Goal: Share content: Share content

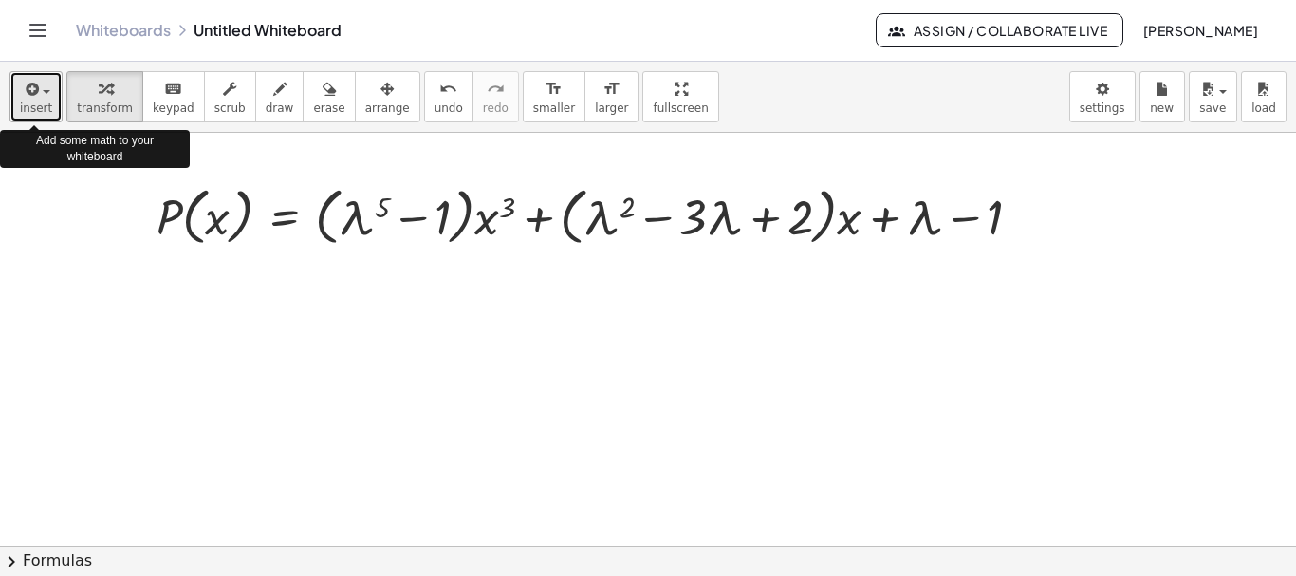
click at [45, 89] on div "button" at bounding box center [36, 88] width 32 height 23
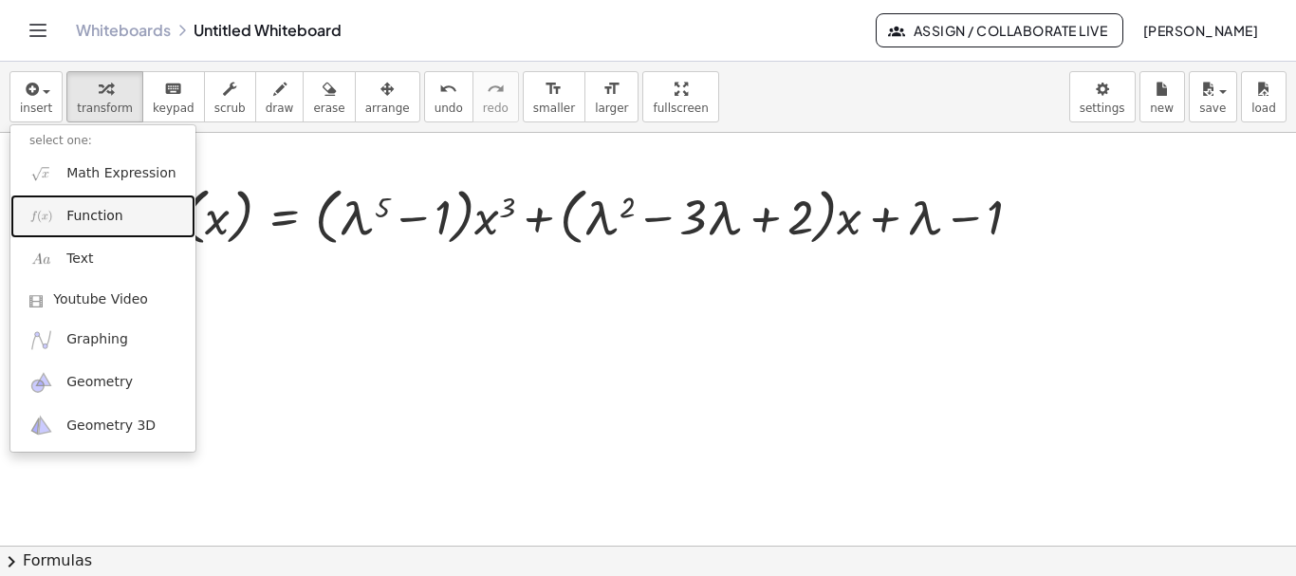
click at [87, 216] on span "Function" at bounding box center [94, 216] width 57 height 19
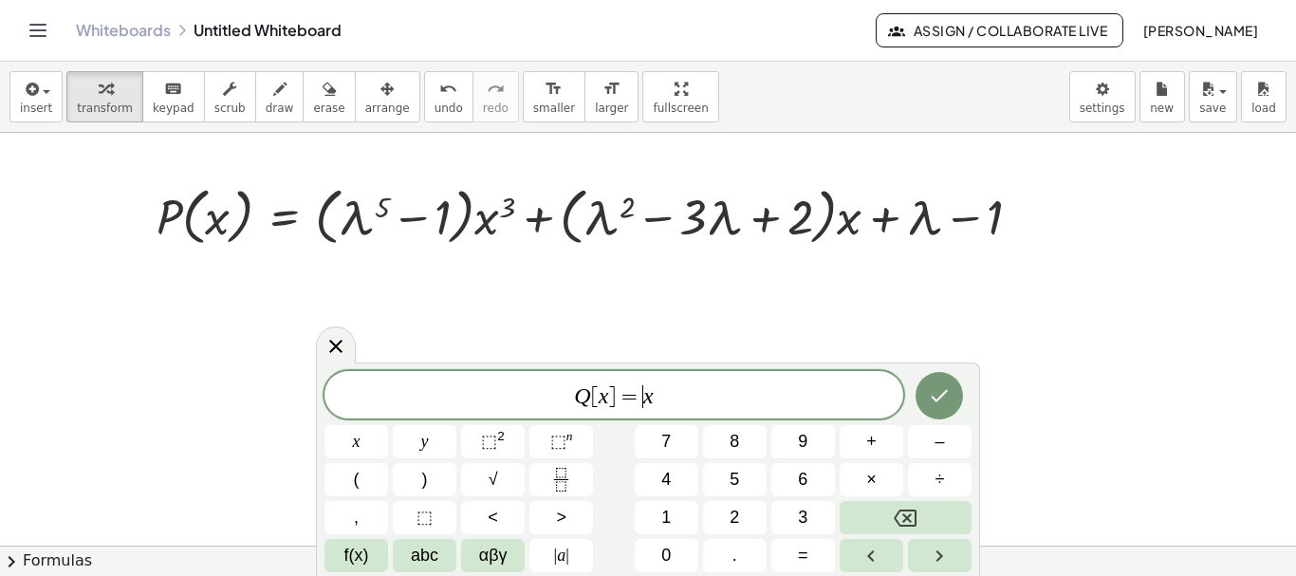
click at [642, 402] on span "Q [ x ] = ​ x" at bounding box center [613, 396] width 579 height 27
click at [359, 485] on span "(" at bounding box center [357, 480] width 6 height 26
click at [566, 445] on span "⬚ n" at bounding box center [561, 442] width 23 height 26
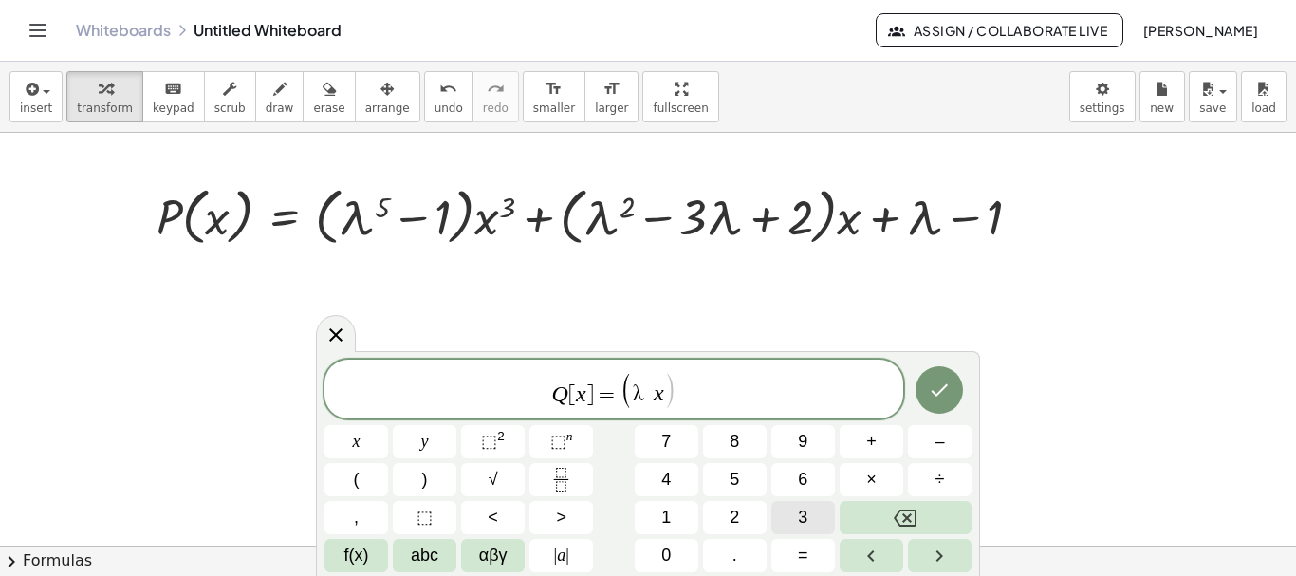
click at [806, 515] on span "3" at bounding box center [802, 518] width 9 height 26
click at [424, 485] on span ")" at bounding box center [425, 480] width 6 height 26
click at [692, 388] on var "x" at bounding box center [691, 393] width 10 height 25
click at [565, 442] on span "⬚" at bounding box center [558, 441] width 16 height 19
click at [804, 510] on span "3" at bounding box center [802, 518] width 9 height 26
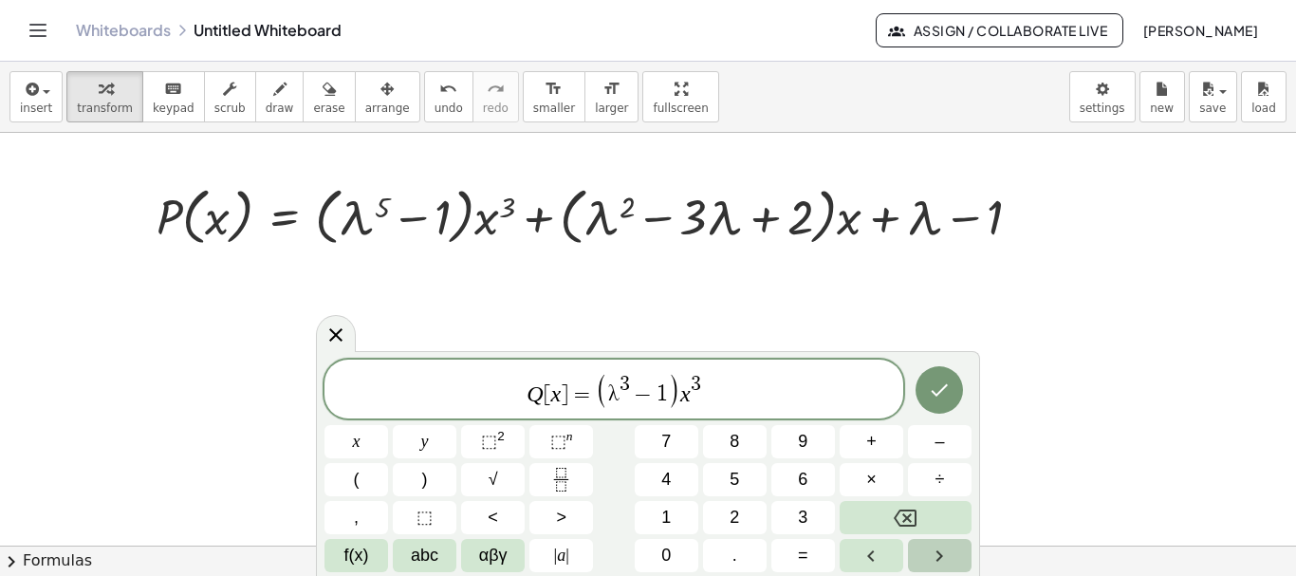
click at [940, 552] on icon "Right arrow" at bounding box center [939, 556] width 23 height 23
click at [945, 443] on button "–" at bounding box center [940, 441] width 64 height 33
click at [357, 480] on span "(" at bounding box center [357, 480] width 6 height 26
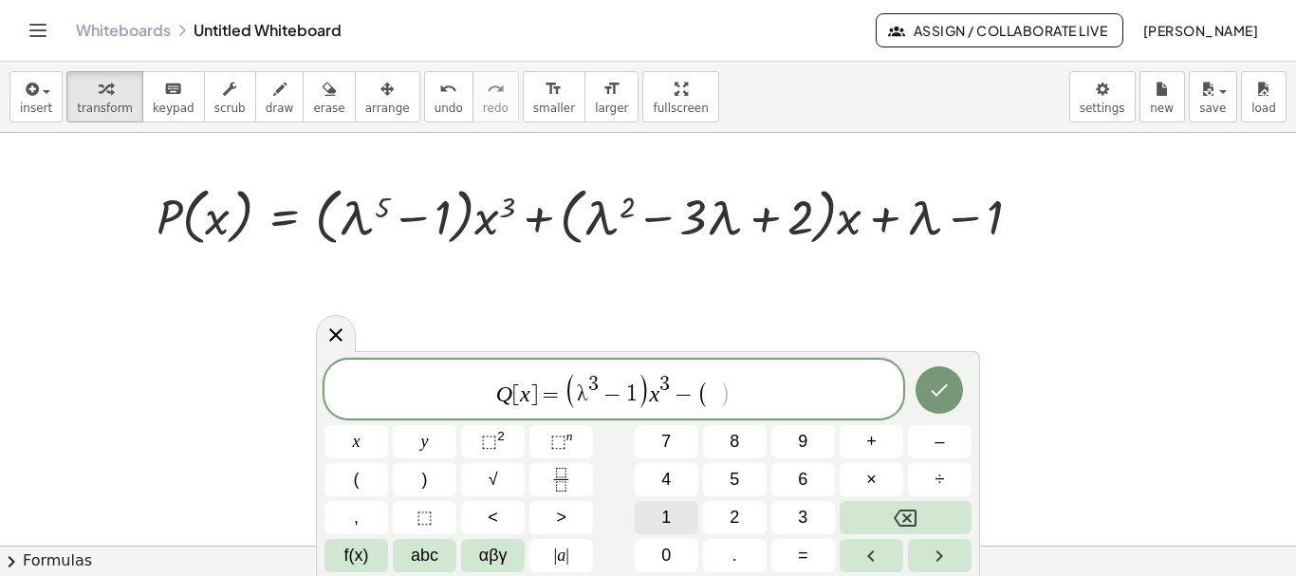
click at [668, 517] on span "1" at bounding box center [665, 518] width 9 height 26
click at [949, 440] on button "–" at bounding box center [940, 441] width 64 height 33
click at [496, 436] on span "⬚" at bounding box center [489, 441] width 16 height 19
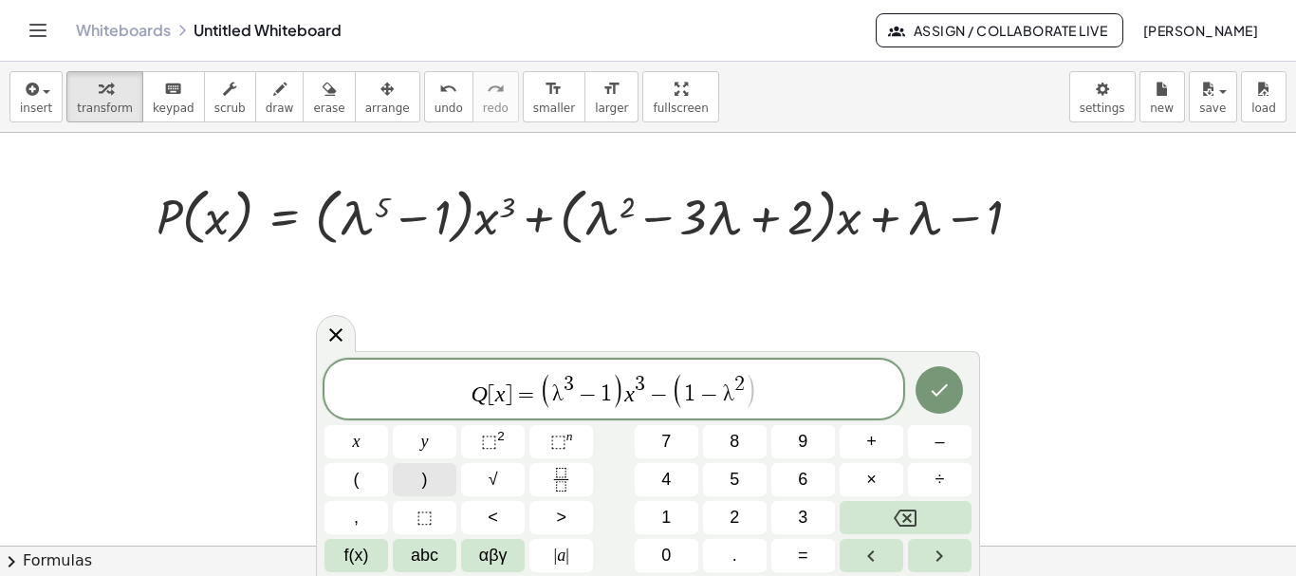
click at [429, 482] on button ")" at bounding box center [425, 479] width 64 height 33
click at [353, 442] on span "x" at bounding box center [357, 442] width 8 height 26
click at [495, 436] on span "⬚" at bounding box center [489, 441] width 16 height 19
click at [872, 437] on span "+" at bounding box center [871, 442] width 10 height 26
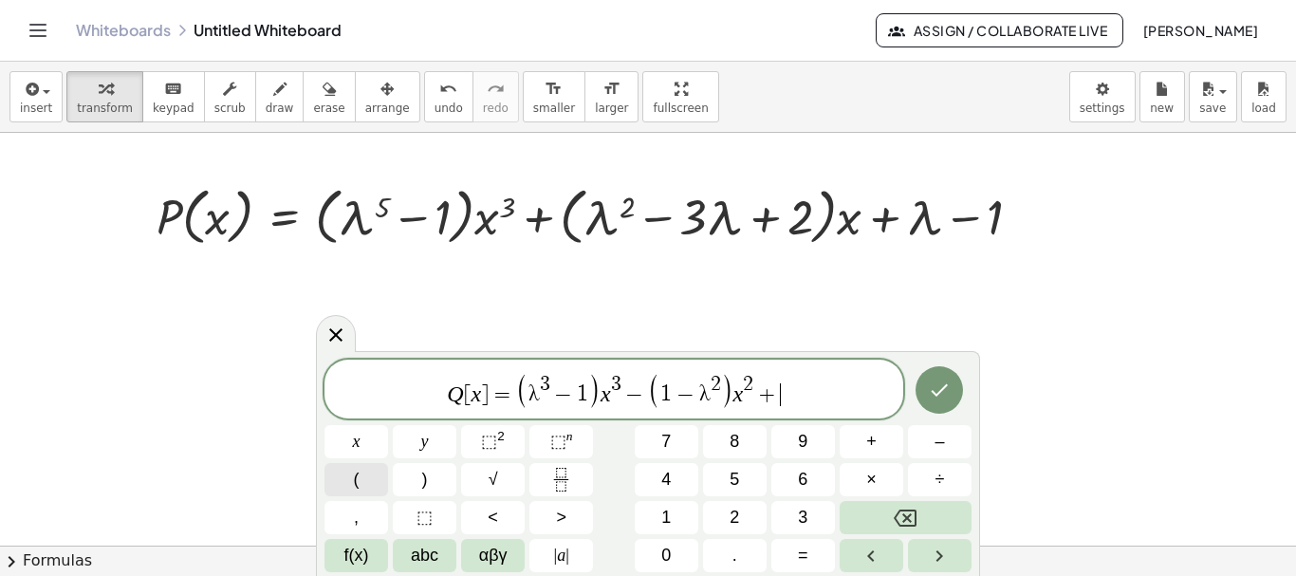
click at [354, 479] on span "(" at bounding box center [357, 480] width 6 height 26
click at [876, 441] on span "+" at bounding box center [871, 442] width 10 height 26
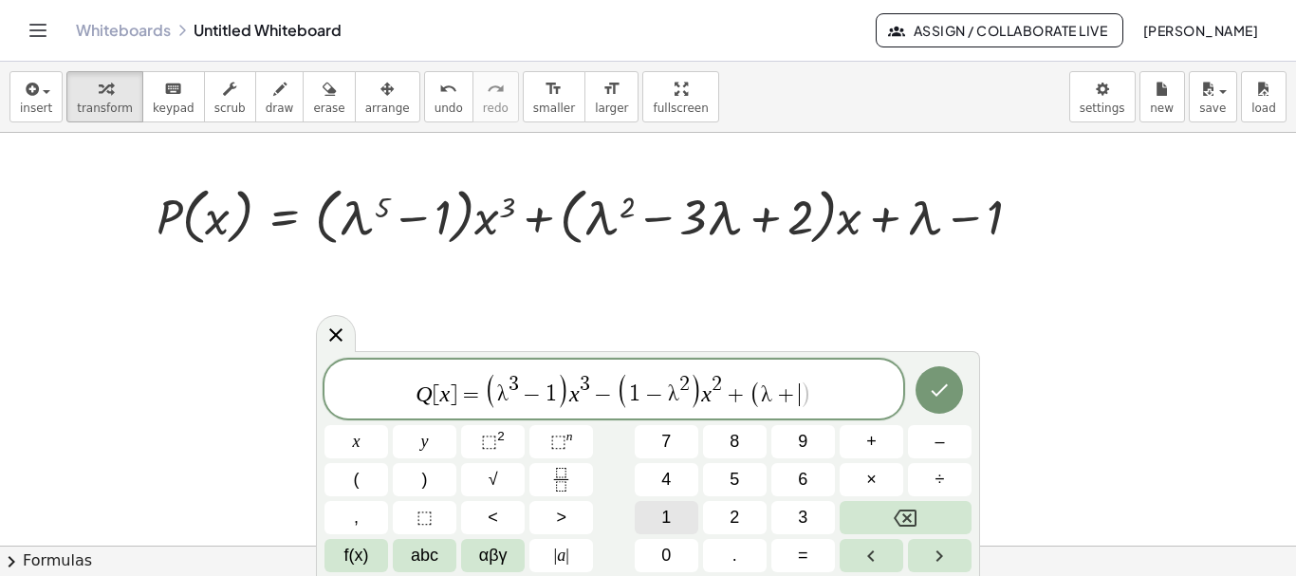
click at [667, 516] on span "1" at bounding box center [665, 518] width 9 height 26
click at [820, 399] on span "Q [ x ] = ( λ 3 − 1 ) x 3 − ( 1 − λ 2 ) x 2 + ( λ + 1 ​ )" at bounding box center [613, 390] width 579 height 39
click at [423, 486] on span ")" at bounding box center [425, 480] width 6 height 26
click at [359, 445] on span "x" at bounding box center [357, 442] width 8 height 26
click at [942, 443] on button "–" at bounding box center [940, 441] width 64 height 33
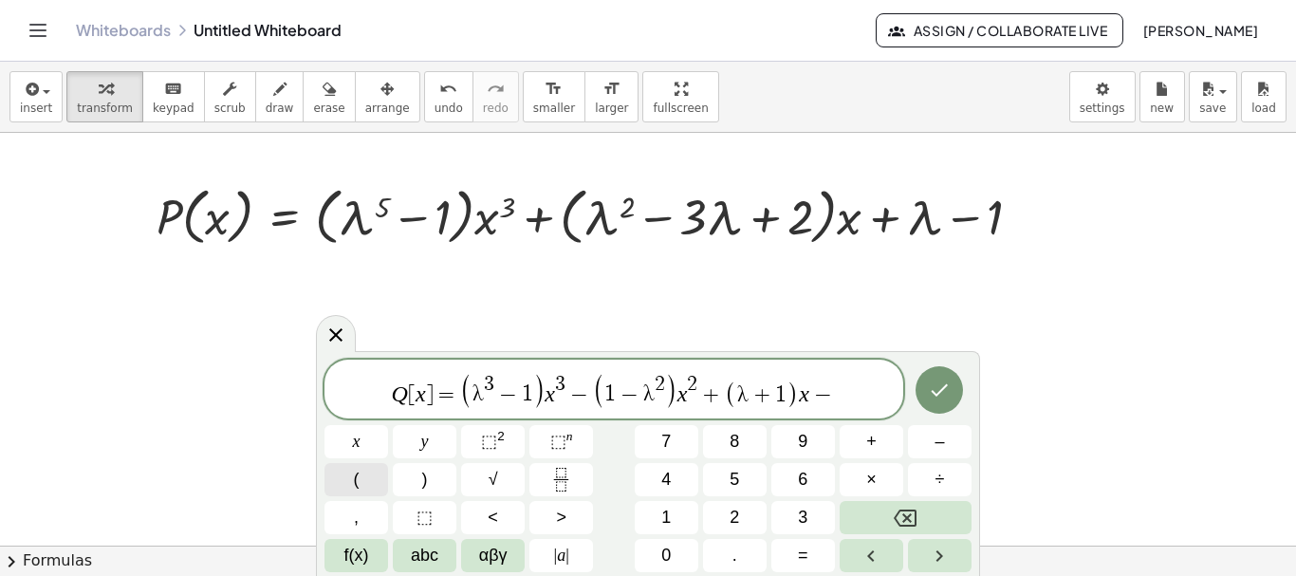
click at [355, 479] on span "(" at bounding box center [357, 480] width 6 height 26
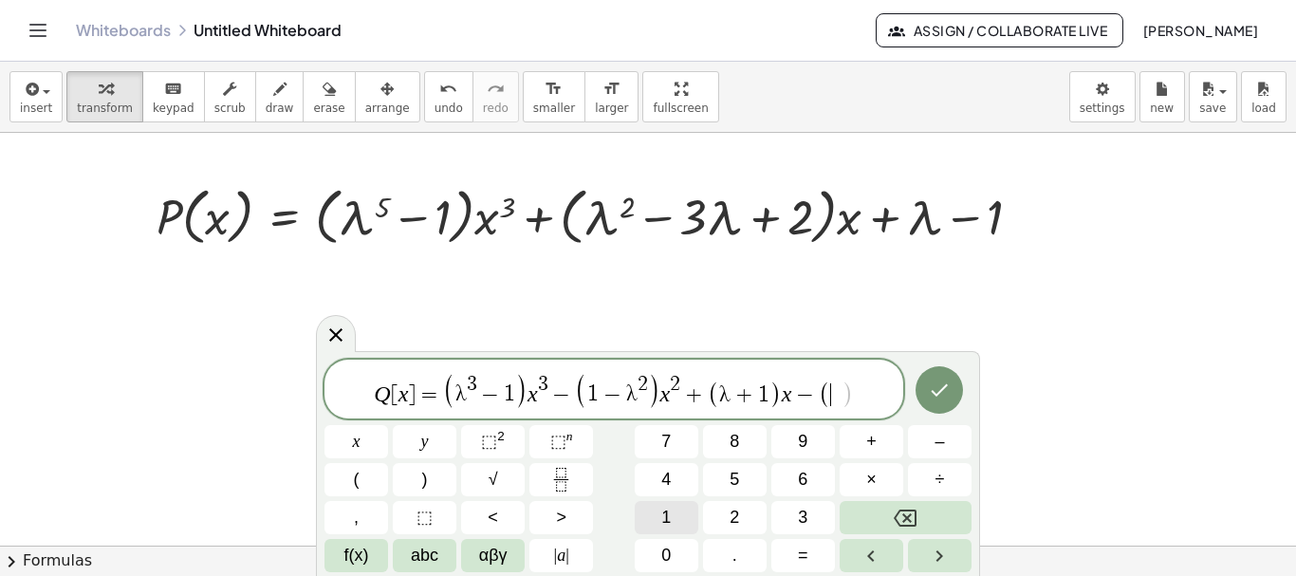
click at [668, 516] on span "1" at bounding box center [665, 518] width 9 height 26
click at [942, 439] on span "–" at bounding box center [939, 442] width 9 height 26
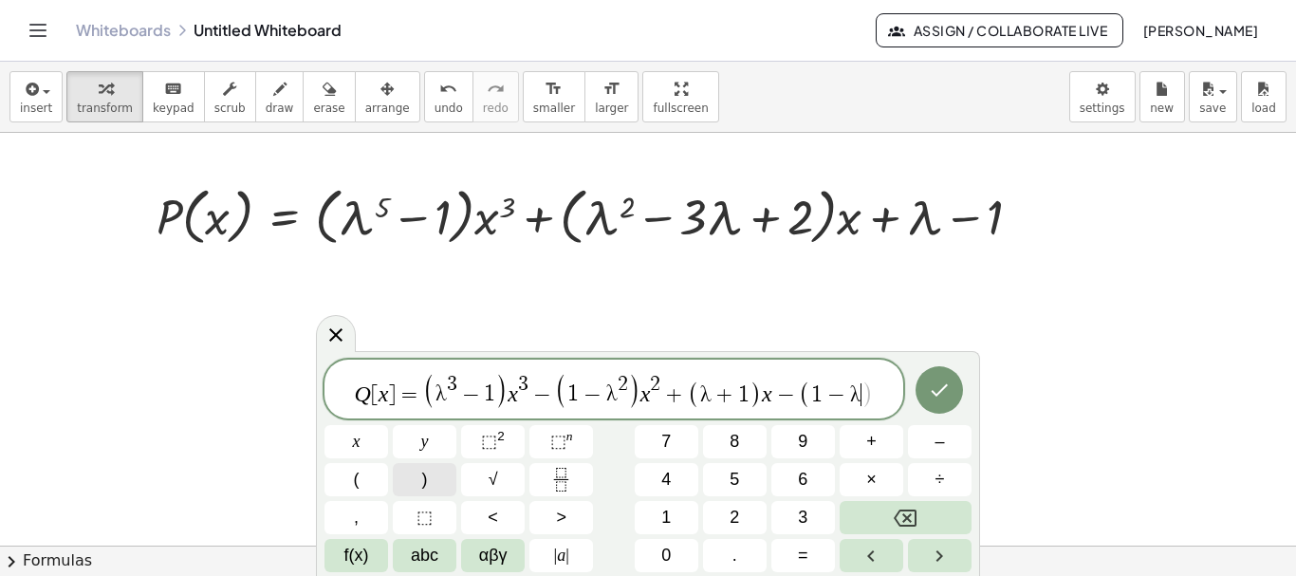
click at [428, 475] on button ")" at bounding box center [425, 479] width 64 height 33
click at [941, 396] on icon "Done" at bounding box center [939, 390] width 23 height 23
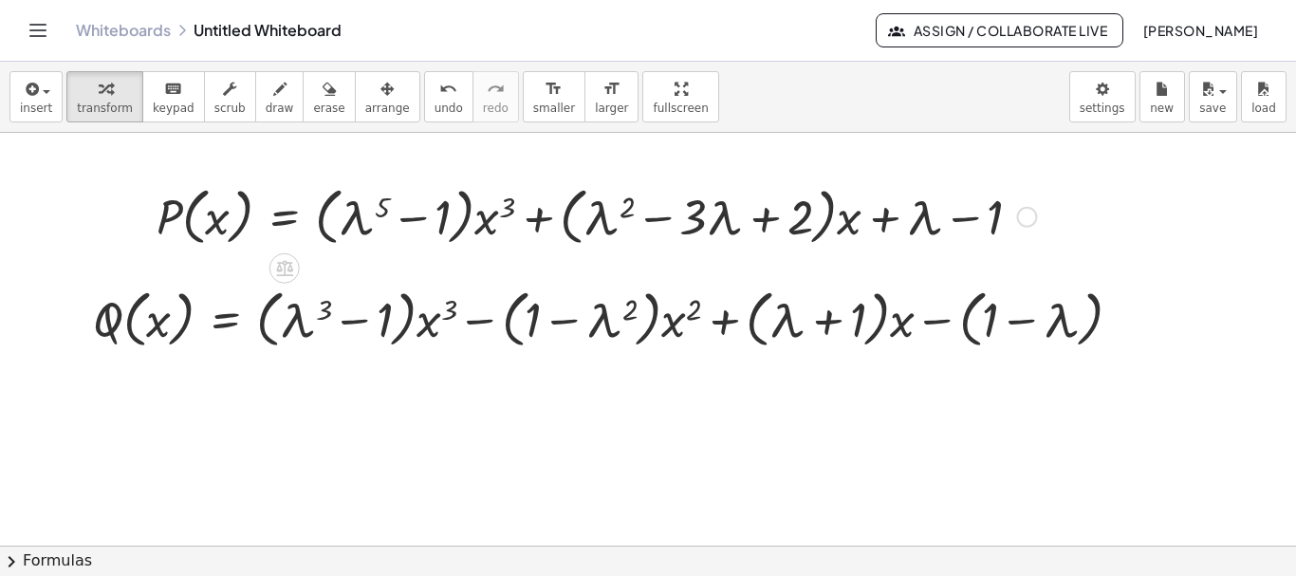
click at [1030, 224] on div "Copied done" at bounding box center [1026, 217] width 21 height 21
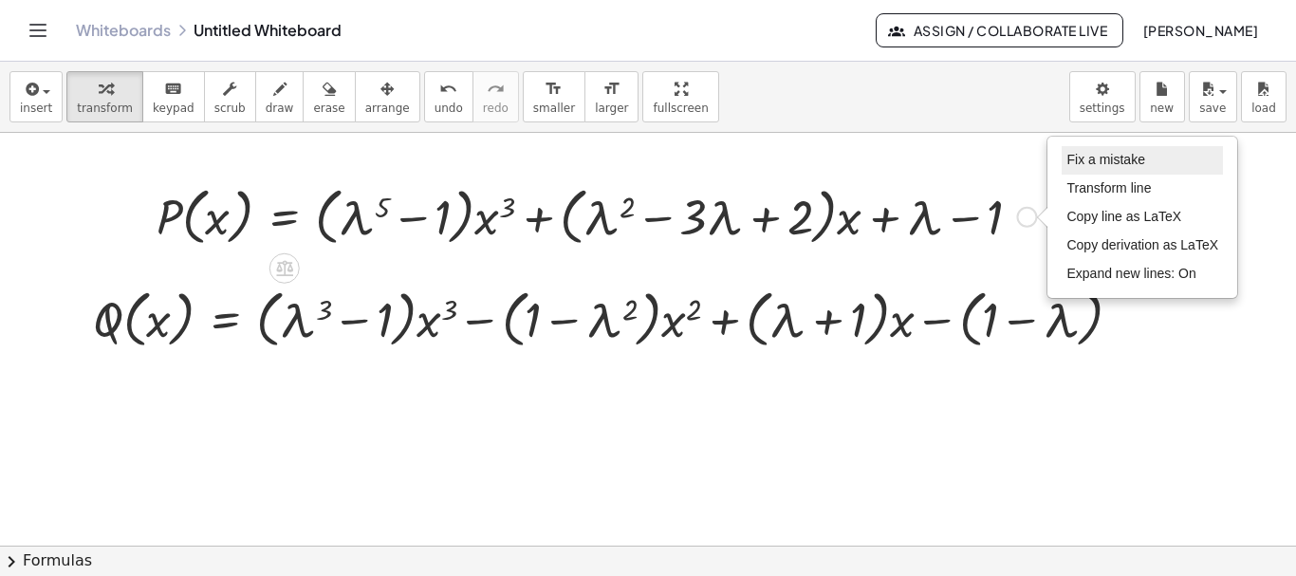
click at [1096, 159] on span "Fix a mistake" at bounding box center [1105, 159] width 78 height 15
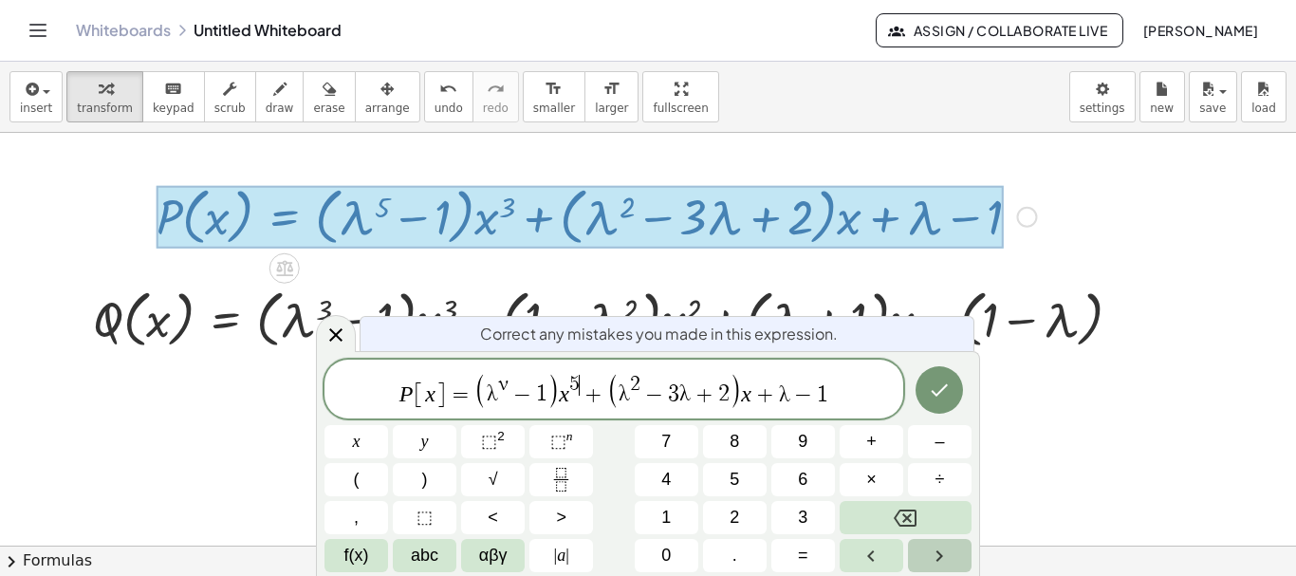
click at [937, 550] on icon "Right arrow" at bounding box center [939, 555] width 7 height 11
drag, startPoint x: 620, startPoint y: 389, endPoint x: 724, endPoint y: 389, distance: 103.4
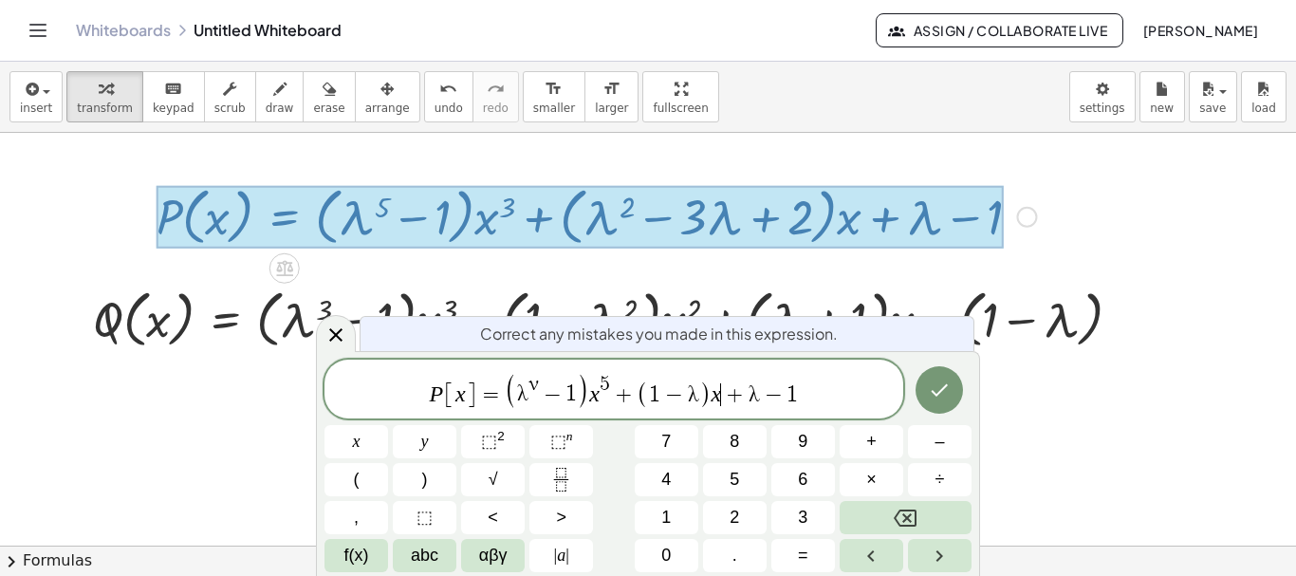
click at [722, 390] on span "+" at bounding box center [735, 394] width 28 height 23
drag, startPoint x: 751, startPoint y: 395, endPoint x: 801, endPoint y: 395, distance: 49.3
click at [742, 437] on button "8" at bounding box center [735, 441] width 64 height 33
click at [936, 396] on icon "Done" at bounding box center [940, 389] width 17 height 12
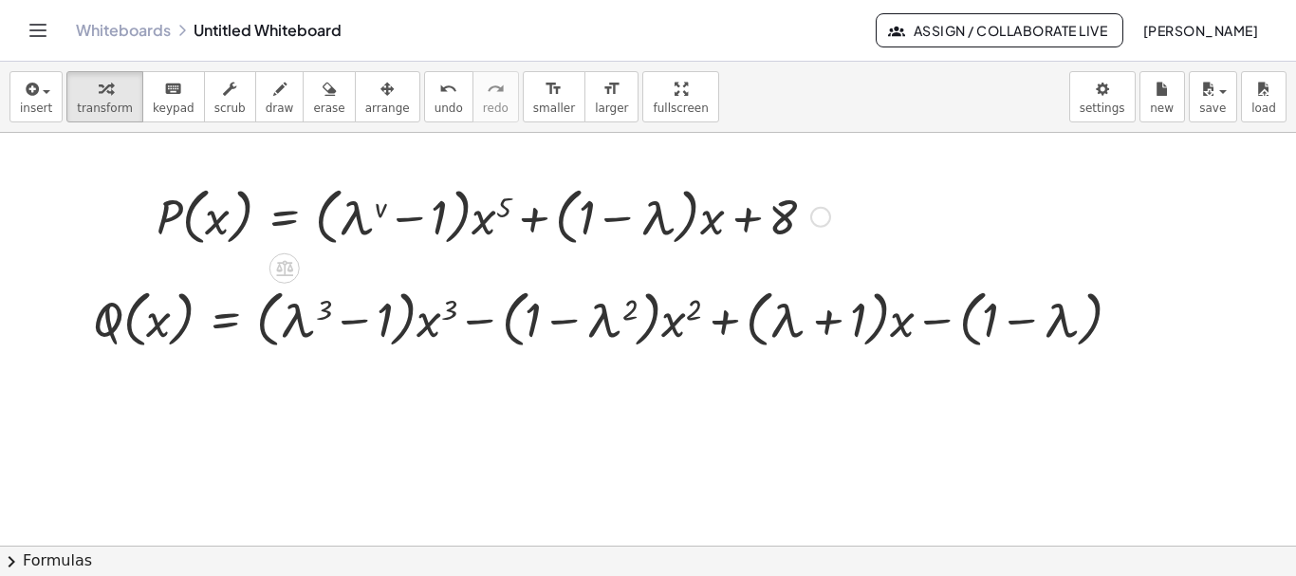
click at [820, 216] on div "Fix a mistake Transform line Copy line as LaTeX Copy derivation as LaTeX Expand…" at bounding box center [820, 217] width 21 height 21
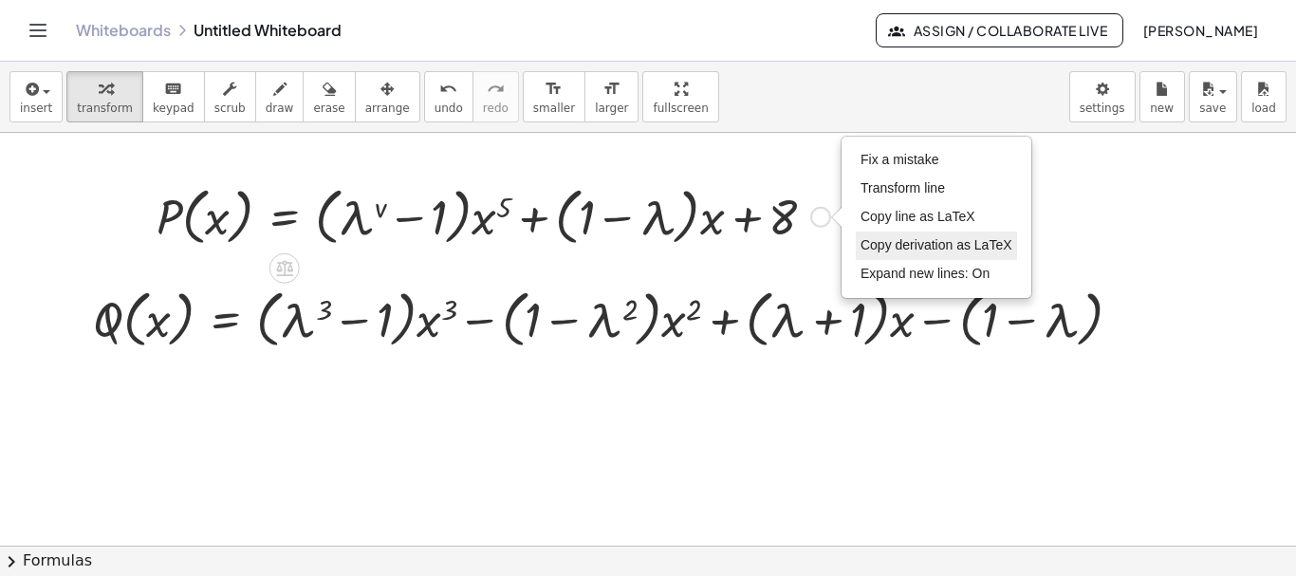
click at [905, 244] on span "Copy derivation as LaTeX" at bounding box center [937, 244] width 152 height 15
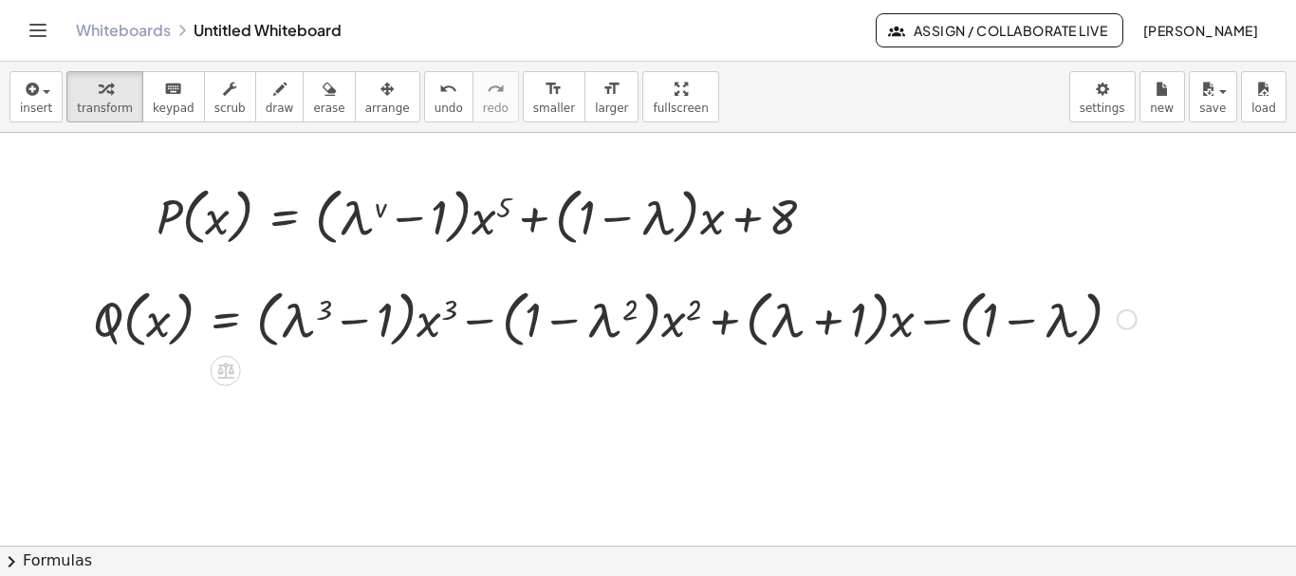
click at [1132, 321] on div at bounding box center [1127, 319] width 21 height 21
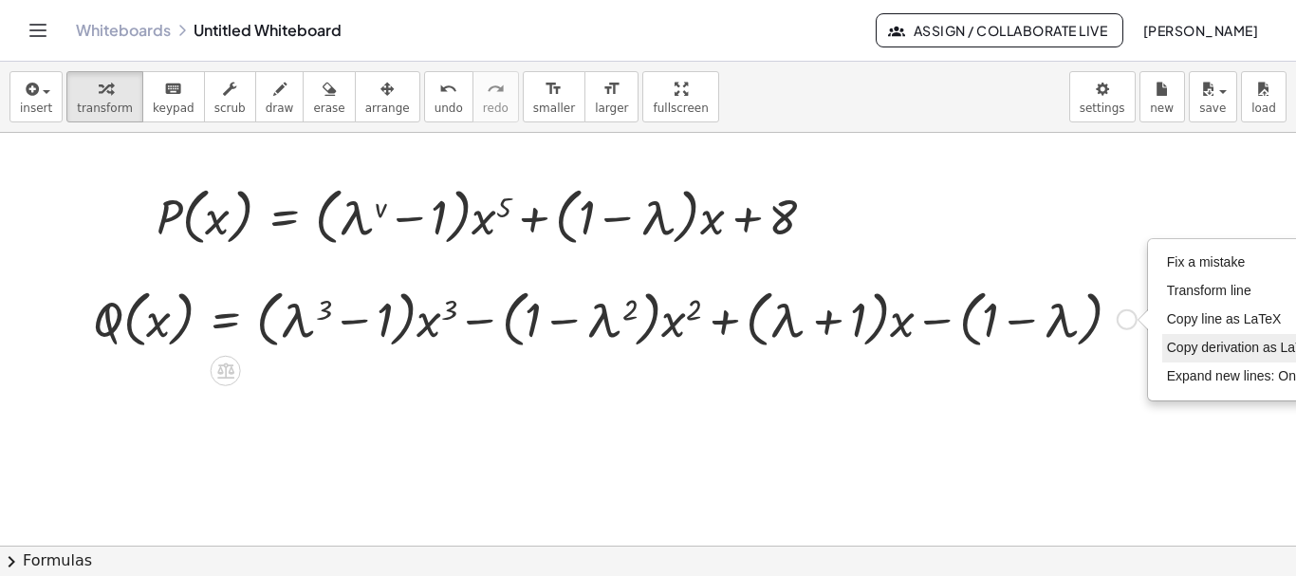
click at [1189, 353] on span "Copy derivation as LaTeX" at bounding box center [1243, 347] width 152 height 15
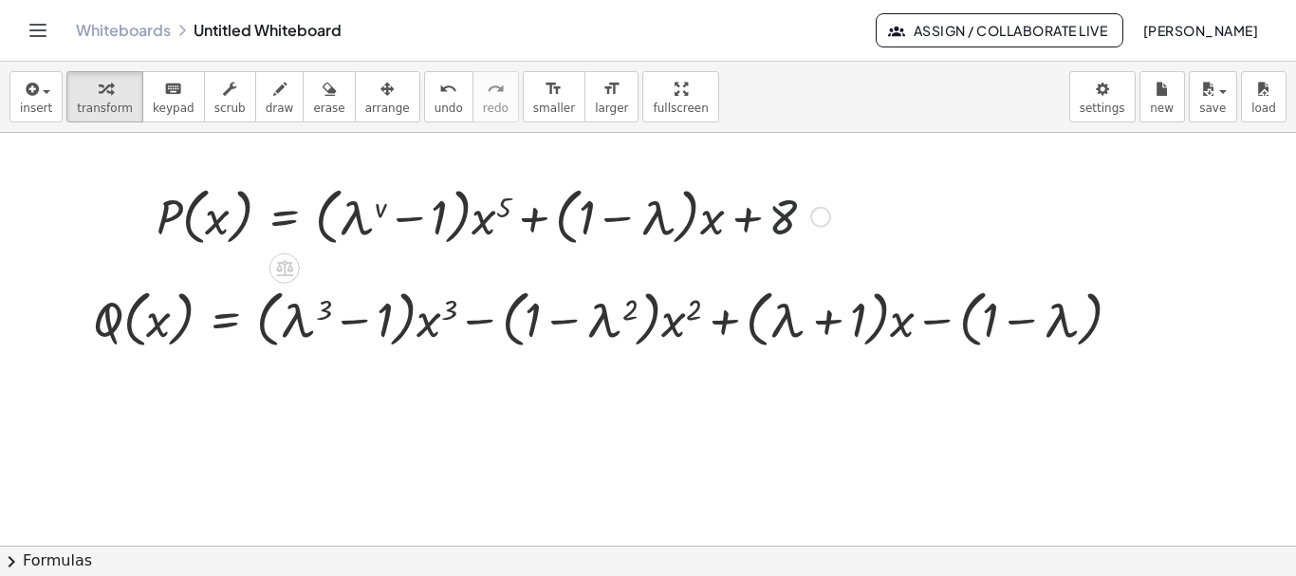
click at [810, 223] on div at bounding box center [493, 215] width 693 height 72
click at [816, 216] on div "Copied done" at bounding box center [820, 217] width 21 height 21
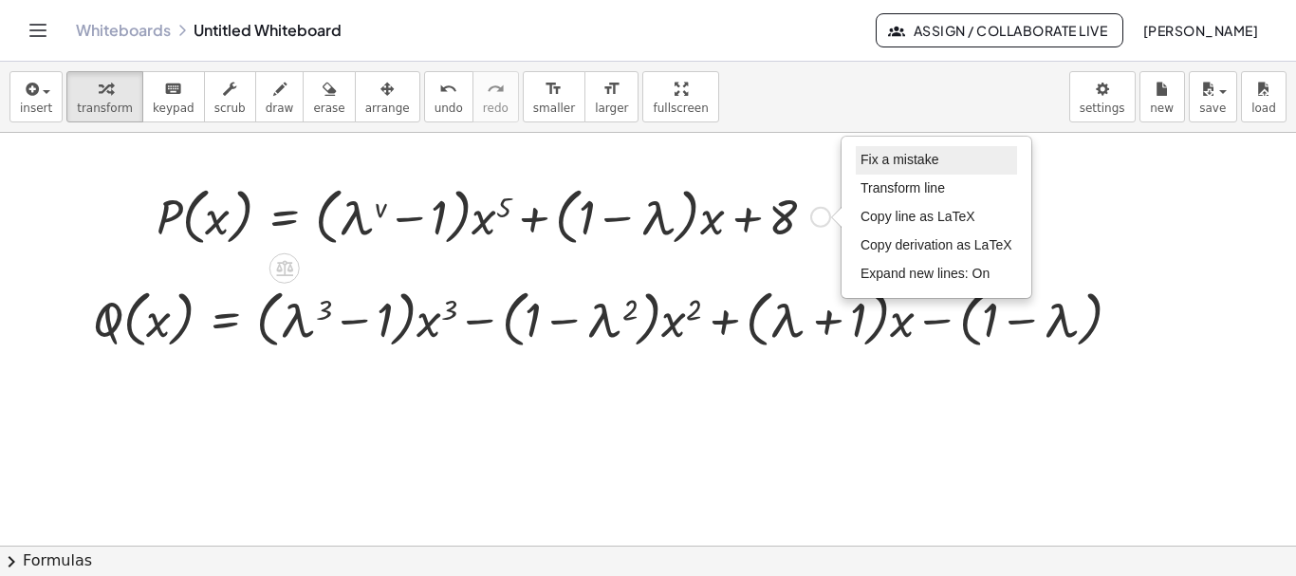
click at [898, 157] on span "Fix a mistake" at bounding box center [900, 159] width 78 height 15
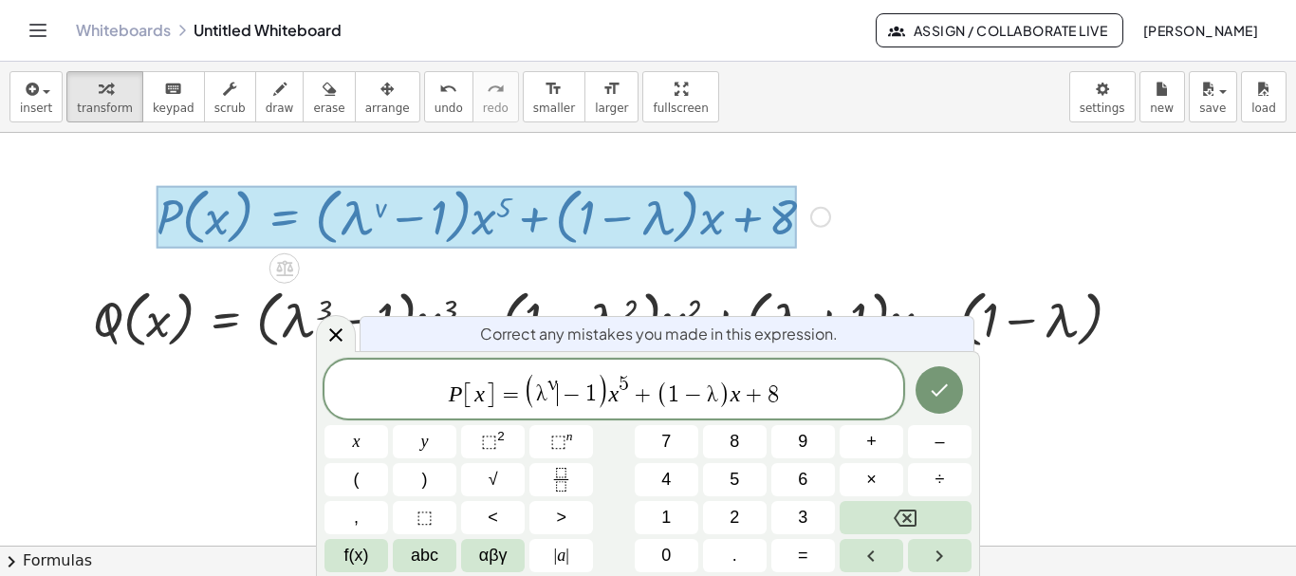
click at [559, 384] on span "−" at bounding box center [572, 394] width 28 height 23
click at [559, 440] on span "⬚" at bounding box center [558, 441] width 16 height 19
drag, startPoint x: 686, startPoint y: 393, endPoint x: 714, endPoint y: 394, distance: 28.5
click at [759, 400] on var "x" at bounding box center [756, 393] width 10 height 25
click at [500, 440] on sup "2" at bounding box center [501, 436] width 8 height 14
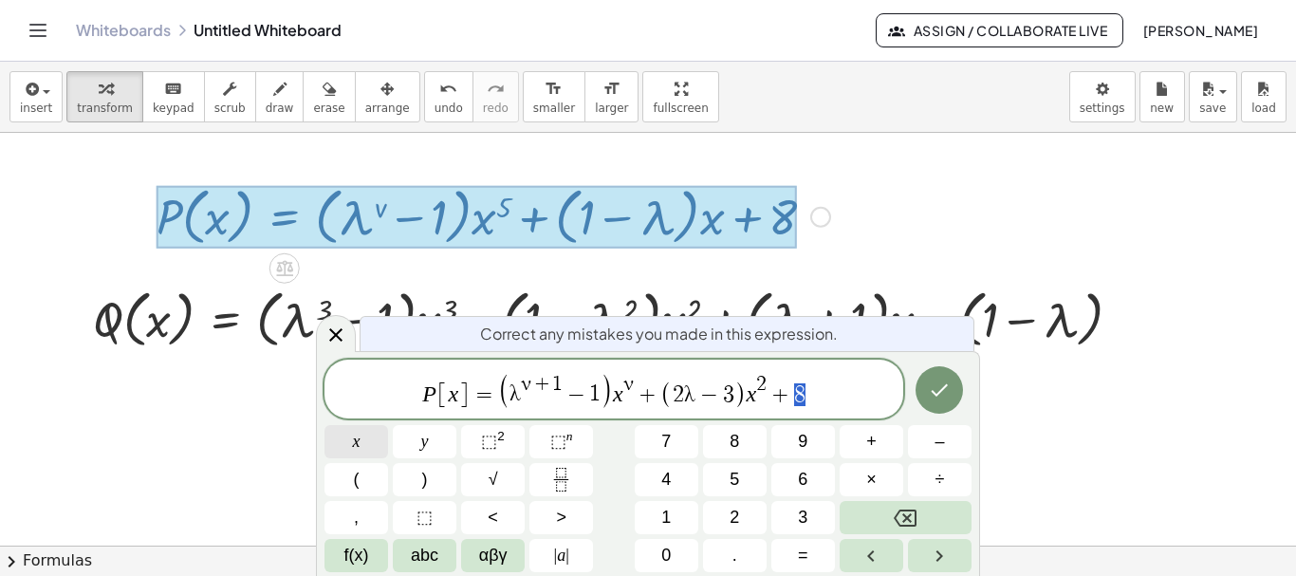
click at [361, 447] on button "x" at bounding box center [356, 441] width 64 height 33
click at [939, 449] on span "–" at bounding box center [939, 442] width 9 height 26
click at [665, 512] on span "1" at bounding box center [665, 518] width 9 height 26
click at [944, 388] on icon "Done" at bounding box center [940, 389] width 17 height 12
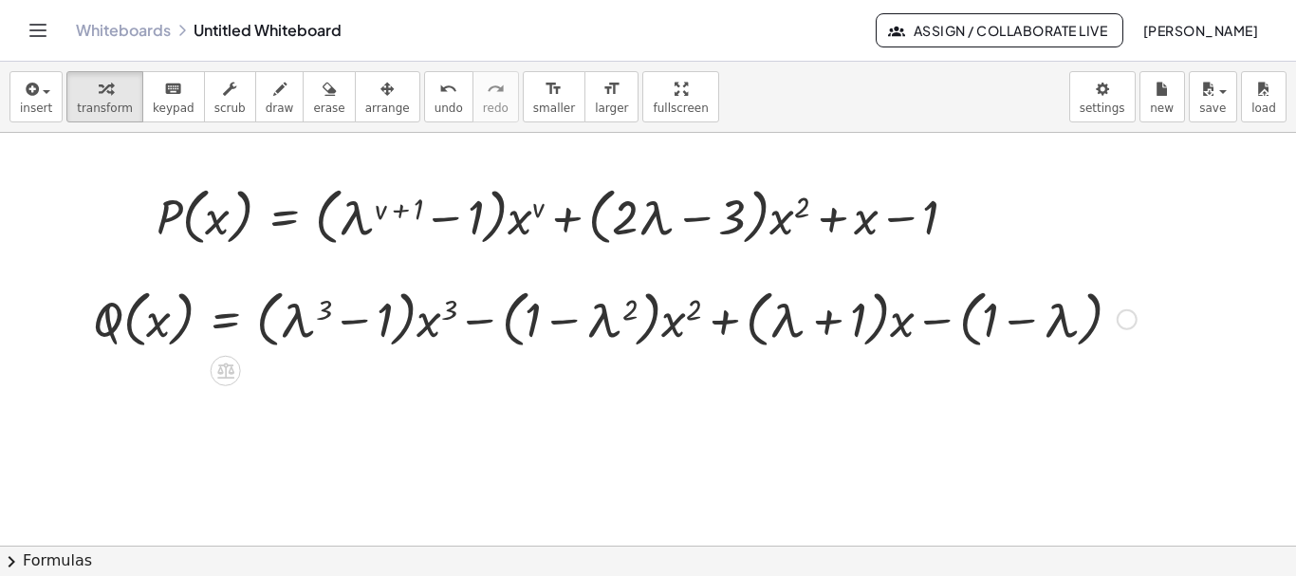
click at [1126, 323] on div "Copied done" at bounding box center [1127, 319] width 21 height 21
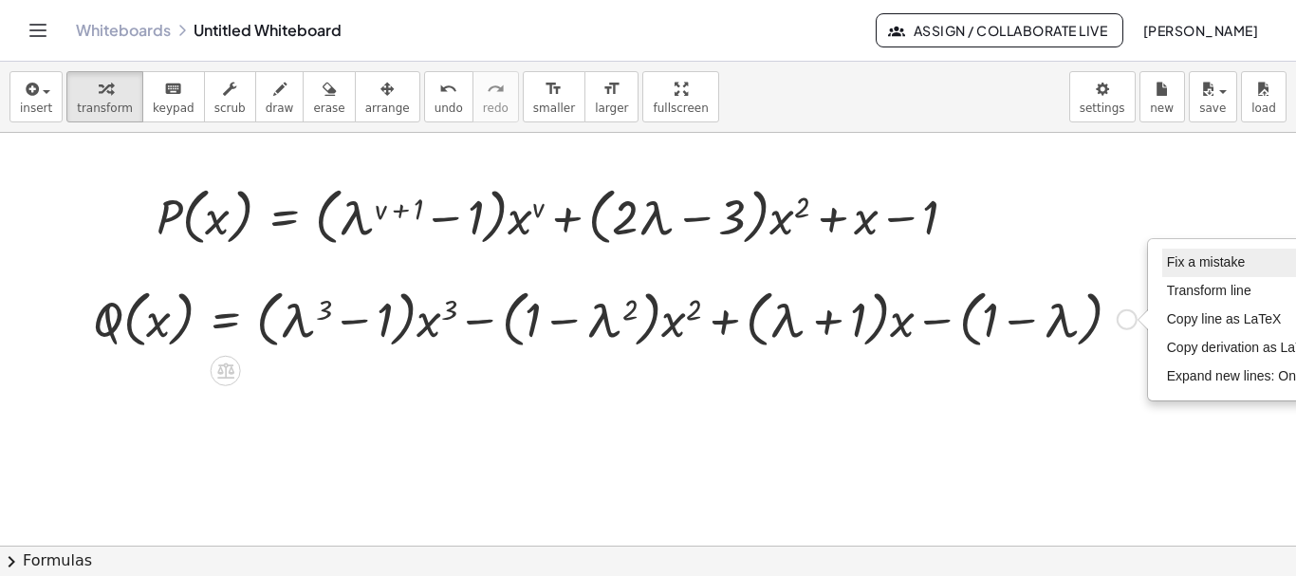
click at [1200, 262] on span "Fix a mistake" at bounding box center [1206, 261] width 78 height 15
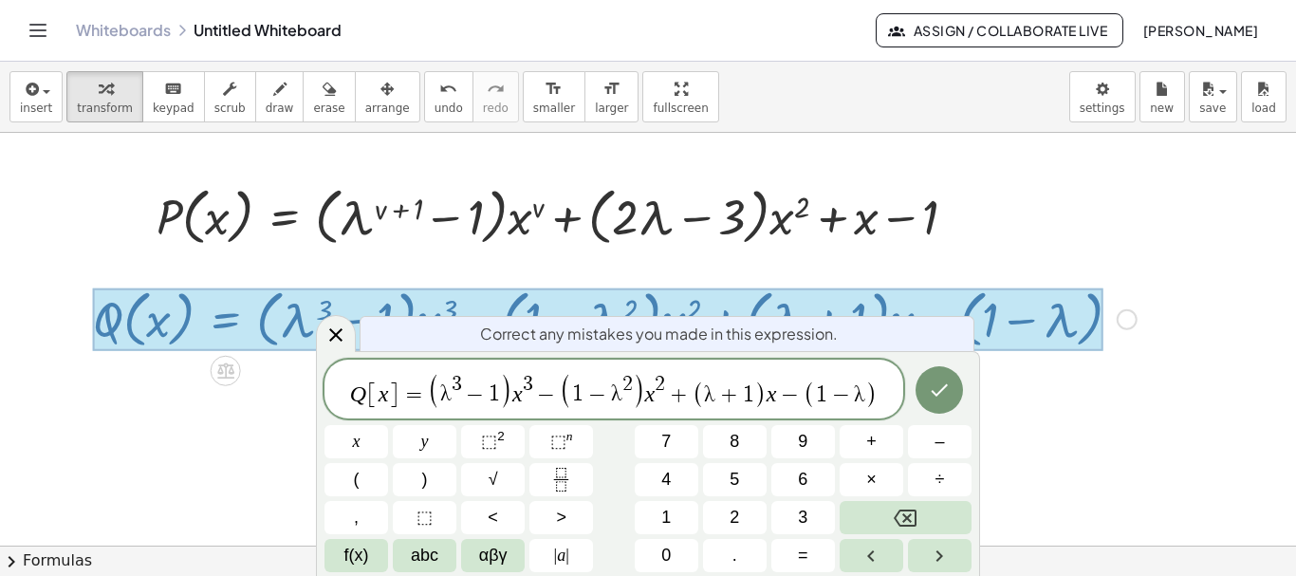
click at [501, 395] on span ")" at bounding box center [506, 390] width 13 height 36
click at [491, 398] on span "Q [ x ] = ( λ ) ​ x 3 − ( 1 − λ 2 ) x 2 + ( λ + 1 ) x − ( 1 − λ )" at bounding box center [613, 390] width 579 height 40
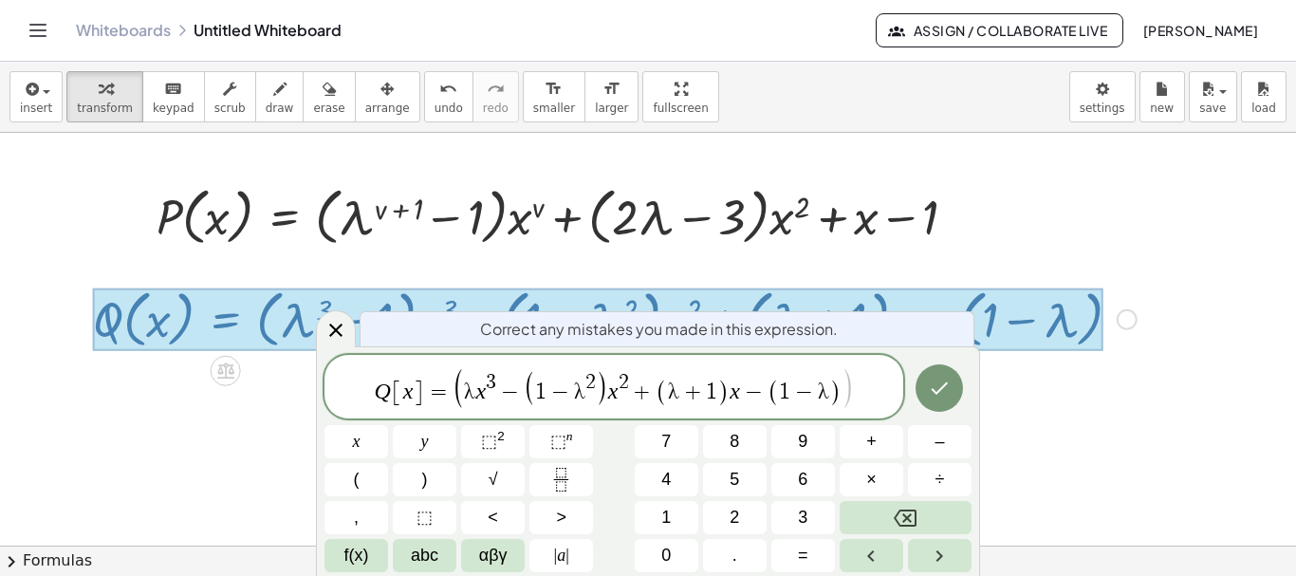
click at [463, 392] on span "( λ ​ x 3 − ( 1 − λ 2 ) x 2 + ( λ + 1 ) x − ( 1 − λ ) )" at bounding box center [653, 388] width 401 height 40
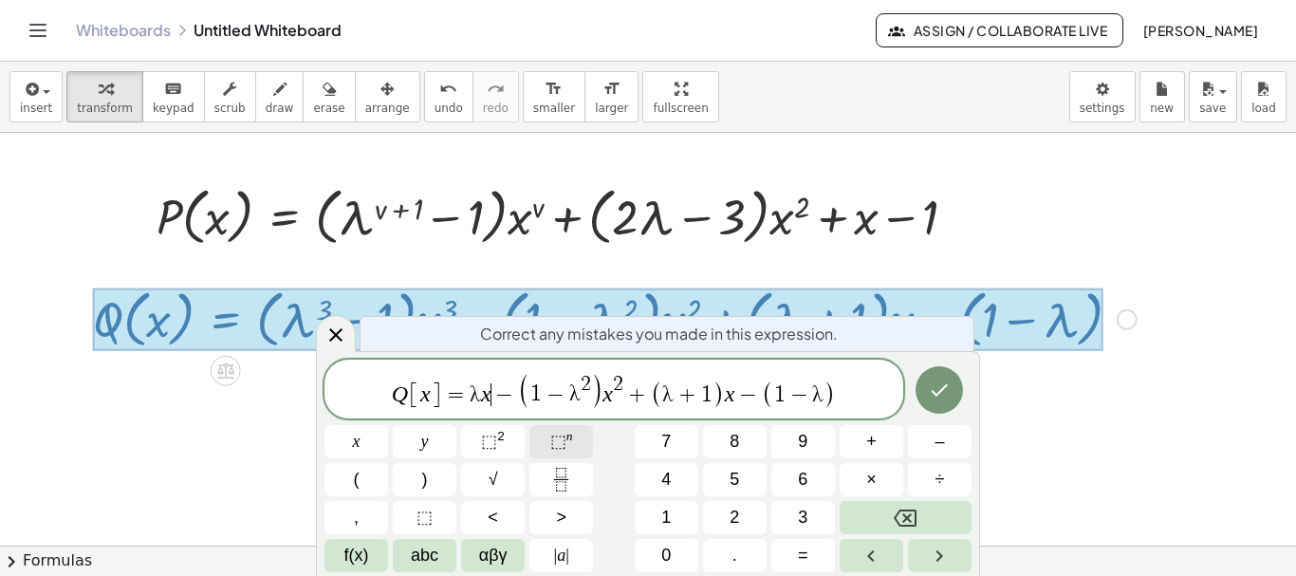
click at [563, 440] on span "⬚" at bounding box center [558, 441] width 16 height 19
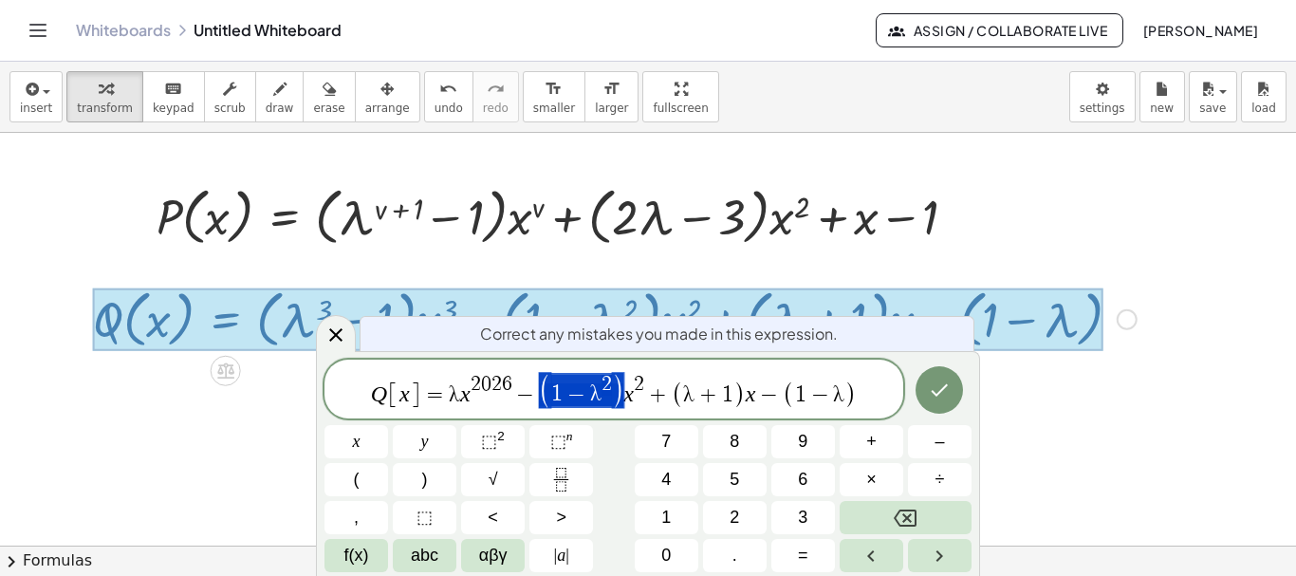
drag, startPoint x: 541, startPoint y: 391, endPoint x: 589, endPoint y: 391, distance: 48.4
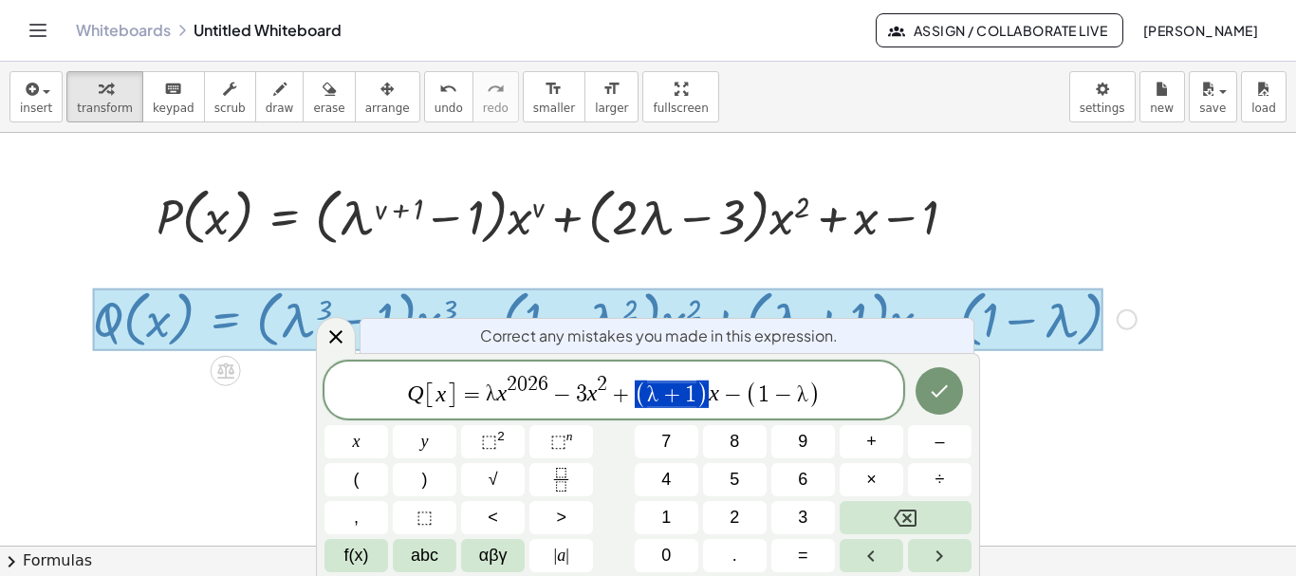
drag, startPoint x: 634, startPoint y: 392, endPoint x: 668, endPoint y: 395, distance: 34.3
click at [932, 397] on icon "Done" at bounding box center [939, 391] width 23 height 23
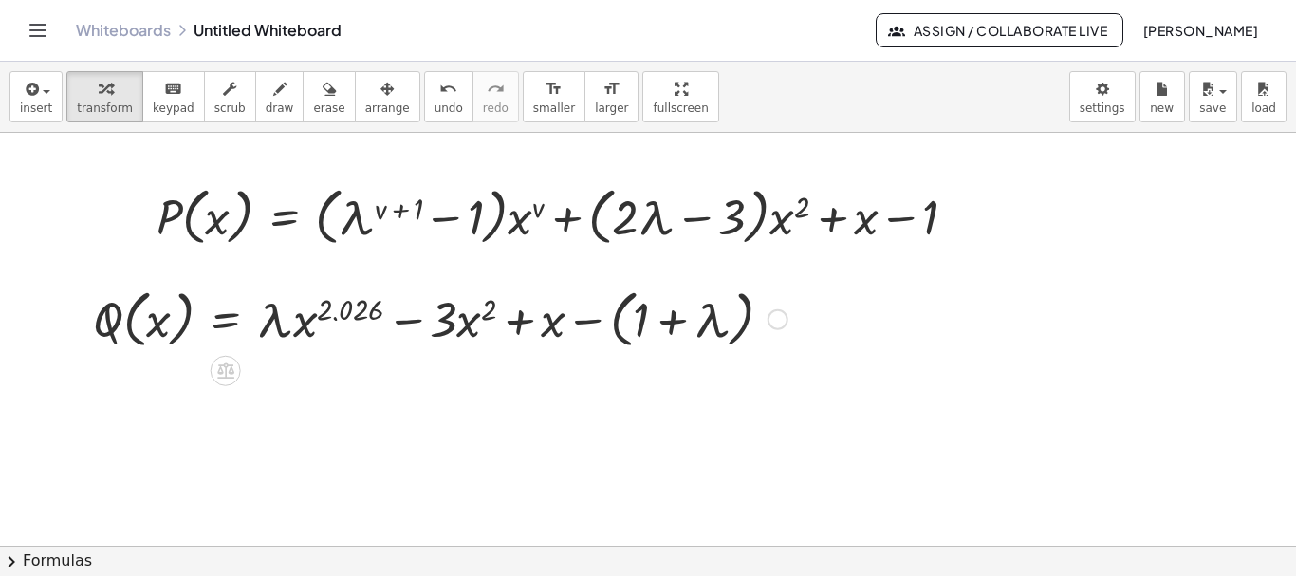
click at [780, 324] on div "Fix a mistake Transform line Copy line as LaTeX Copy derivation as LaTeX Expand…" at bounding box center [778, 319] width 21 height 21
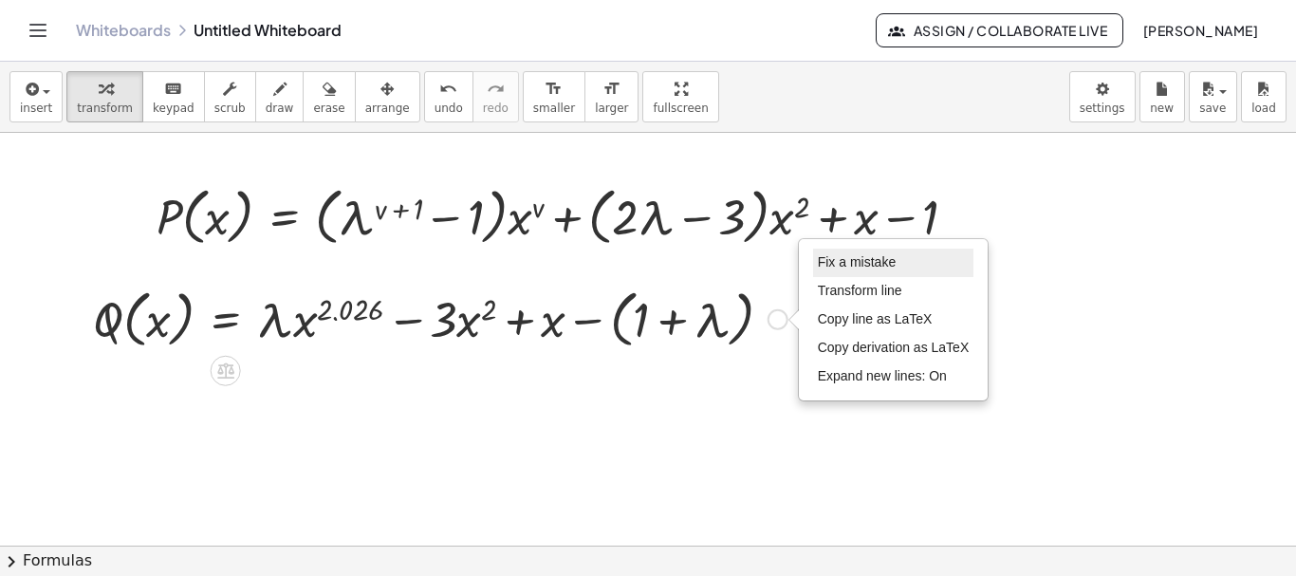
click at [877, 257] on span "Fix a mistake" at bounding box center [857, 261] width 78 height 15
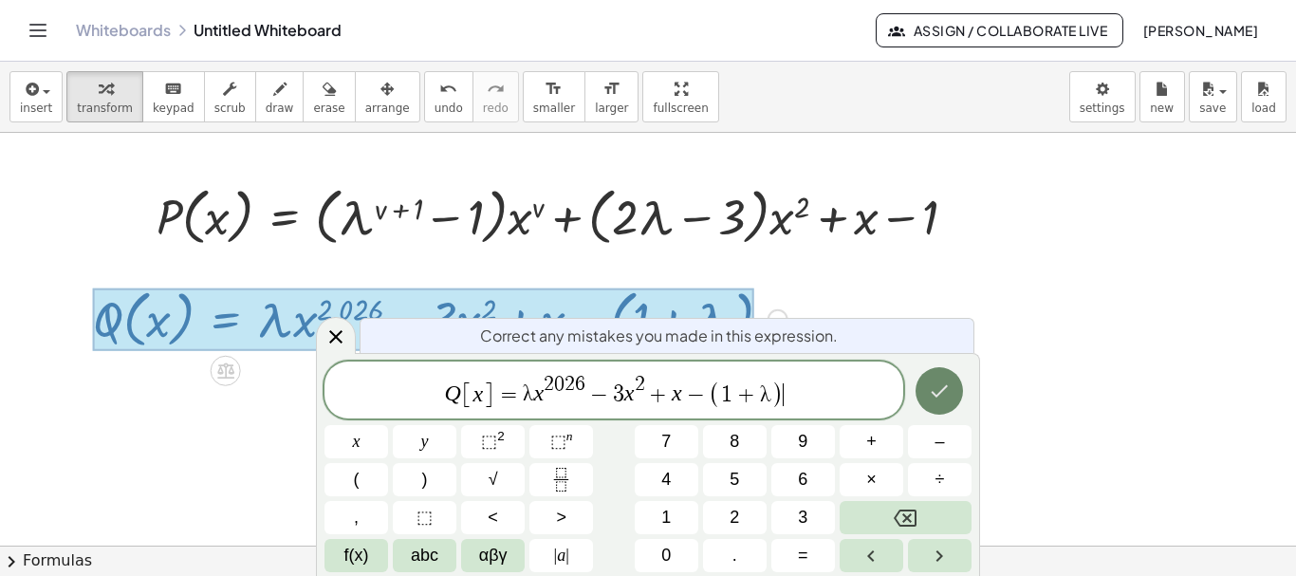
click at [937, 394] on icon "Done" at bounding box center [939, 391] width 23 height 23
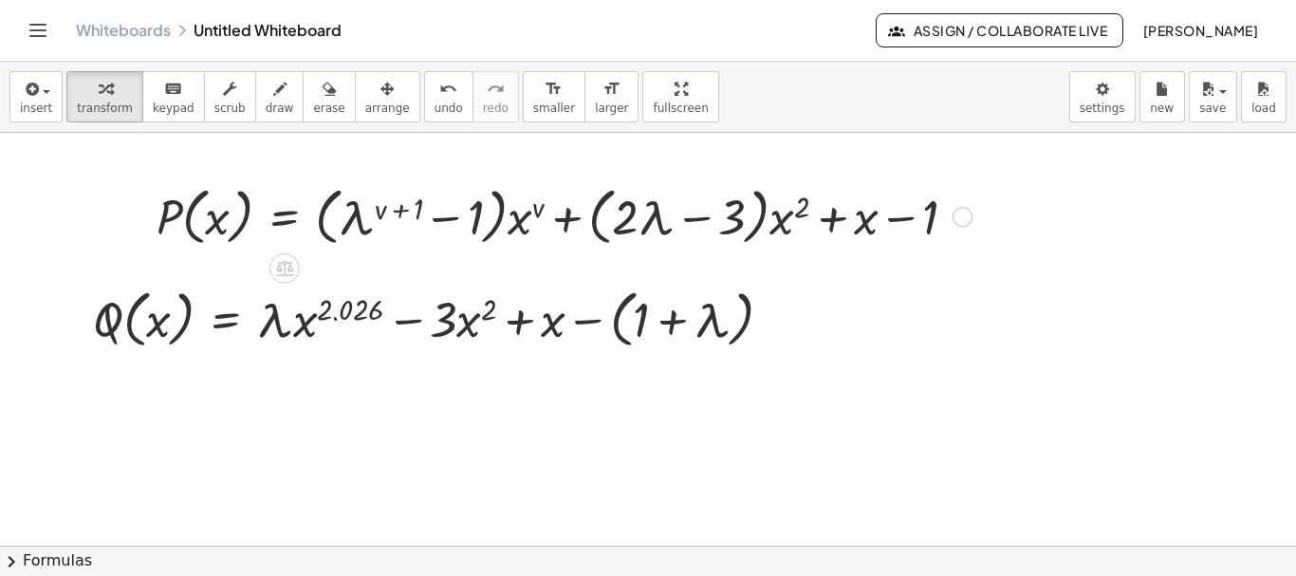
click at [966, 221] on div "Fix a mistake Transform line Copy line as LaTeX Copy derivation as LaTeX Expand…" at bounding box center [963, 217] width 21 height 21
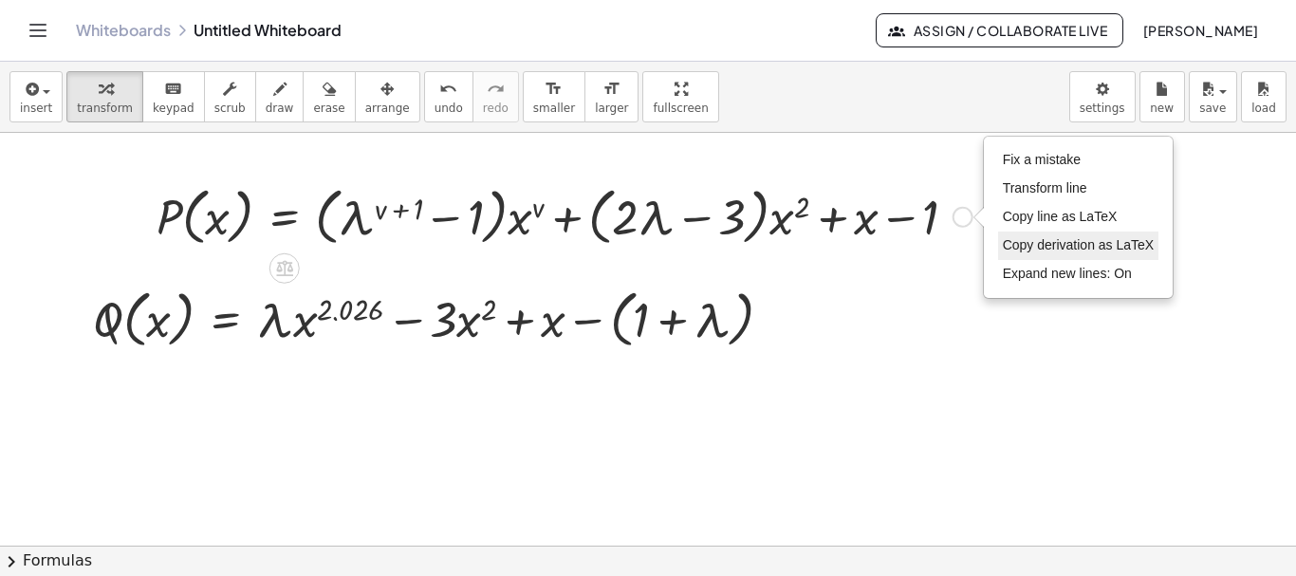
click at [1041, 243] on span "Copy derivation as LaTeX" at bounding box center [1079, 244] width 152 height 15
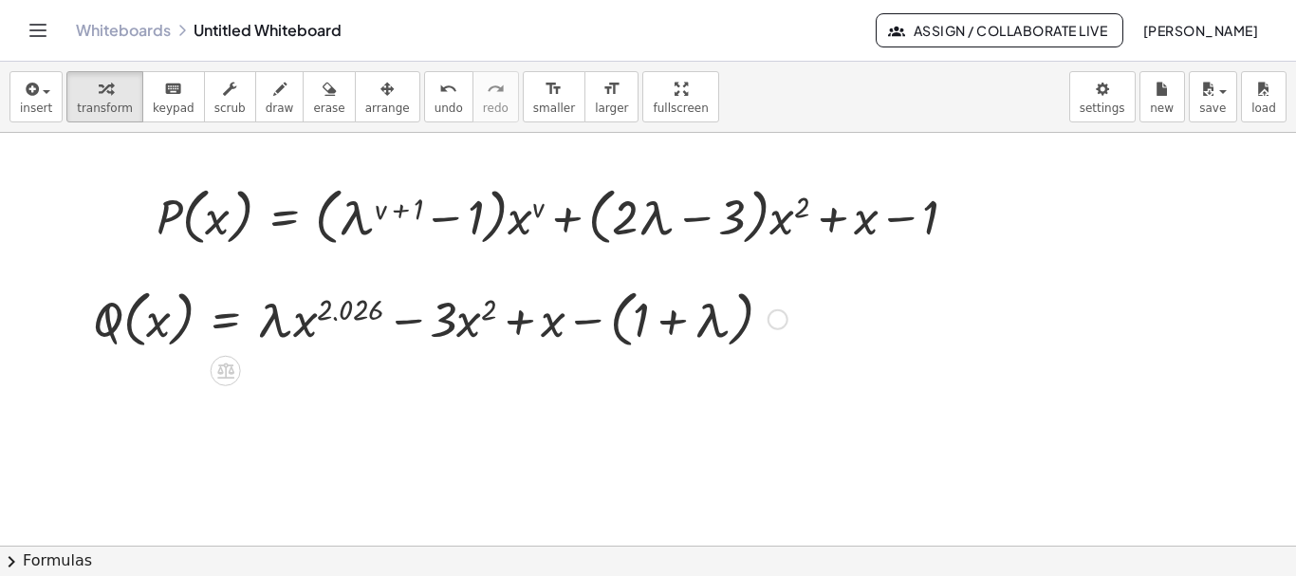
click at [781, 317] on div "Fix a mistake Transform line Copy line as LaTeX Copy derivation as LaTeX Expand…" at bounding box center [778, 319] width 21 height 21
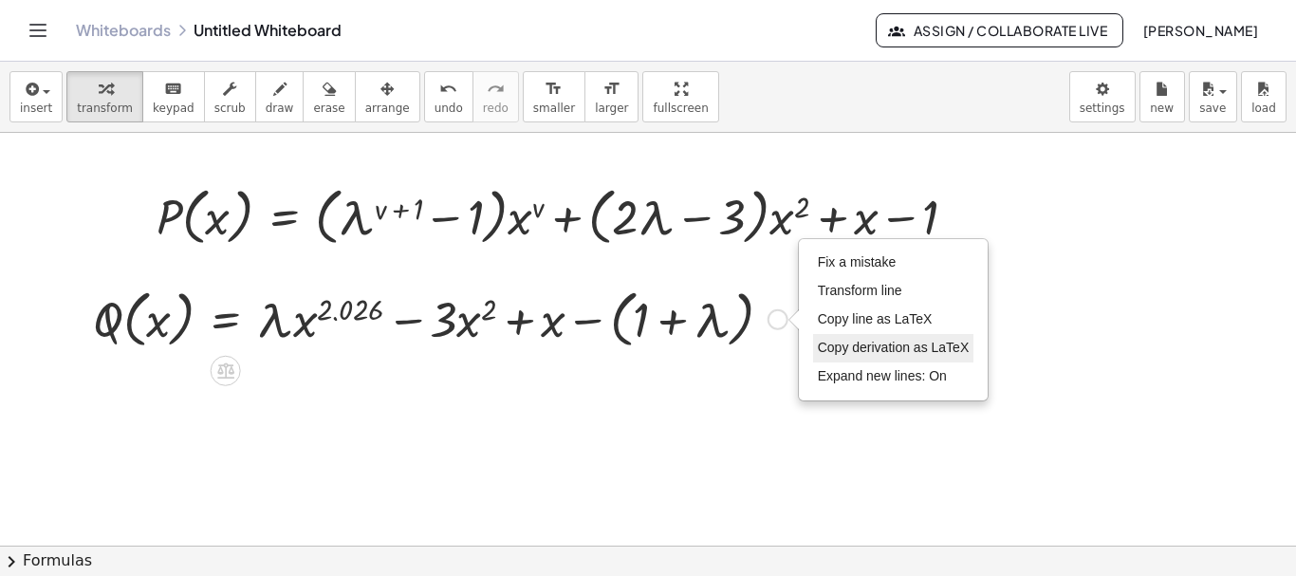
click at [865, 352] on span "Copy derivation as LaTeX" at bounding box center [894, 347] width 152 height 15
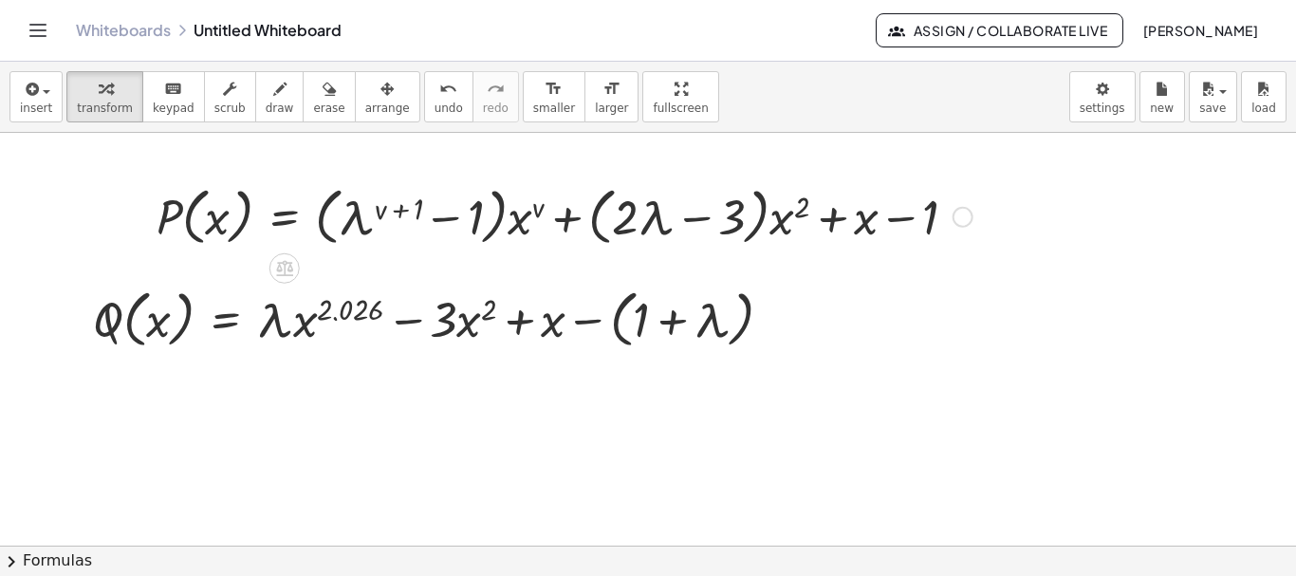
click at [965, 216] on div "Copied done" at bounding box center [963, 217] width 21 height 21
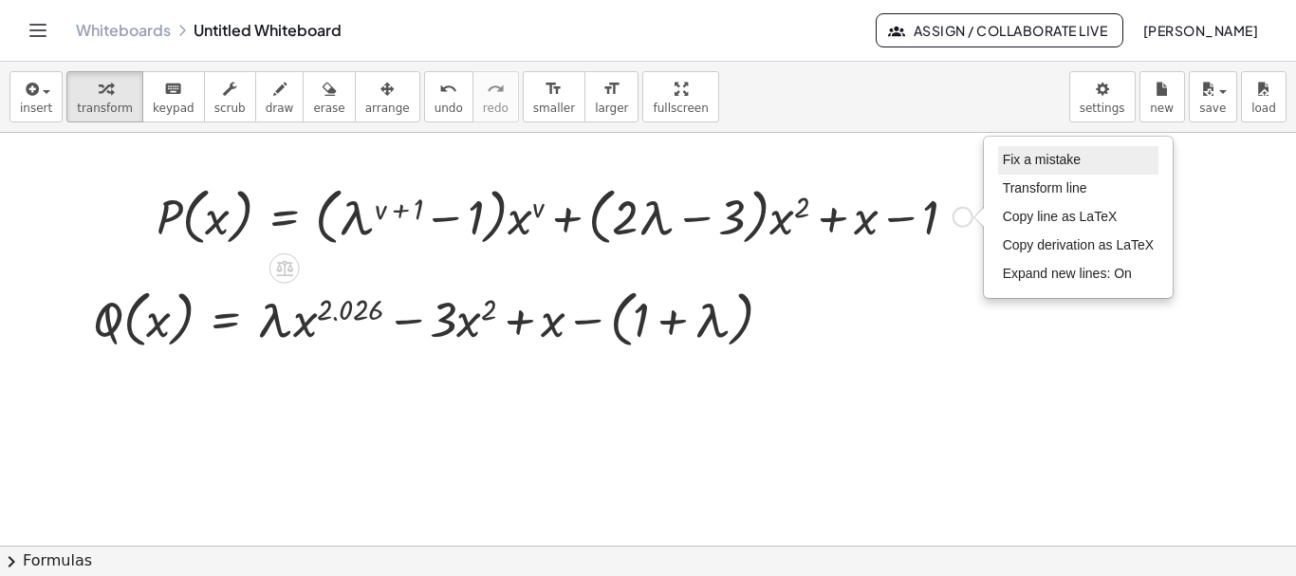
click at [1053, 162] on span "Fix a mistake" at bounding box center [1042, 159] width 78 height 15
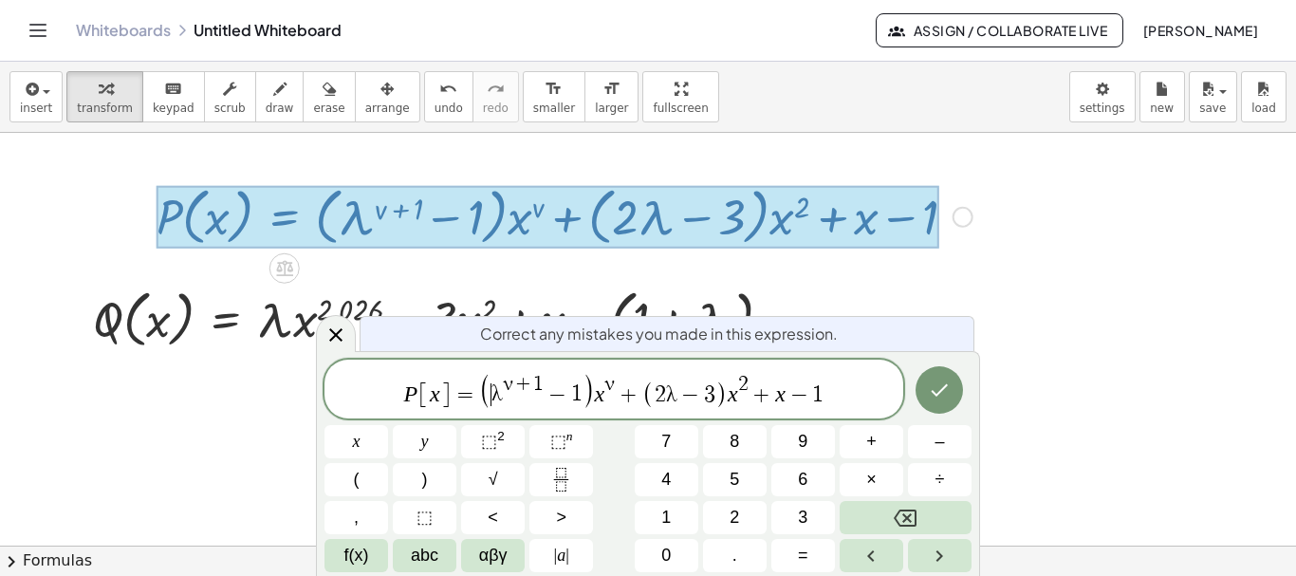
click at [488, 391] on span "(" at bounding box center [485, 390] width 13 height 36
click at [583, 394] on var "x" at bounding box center [588, 393] width 10 height 25
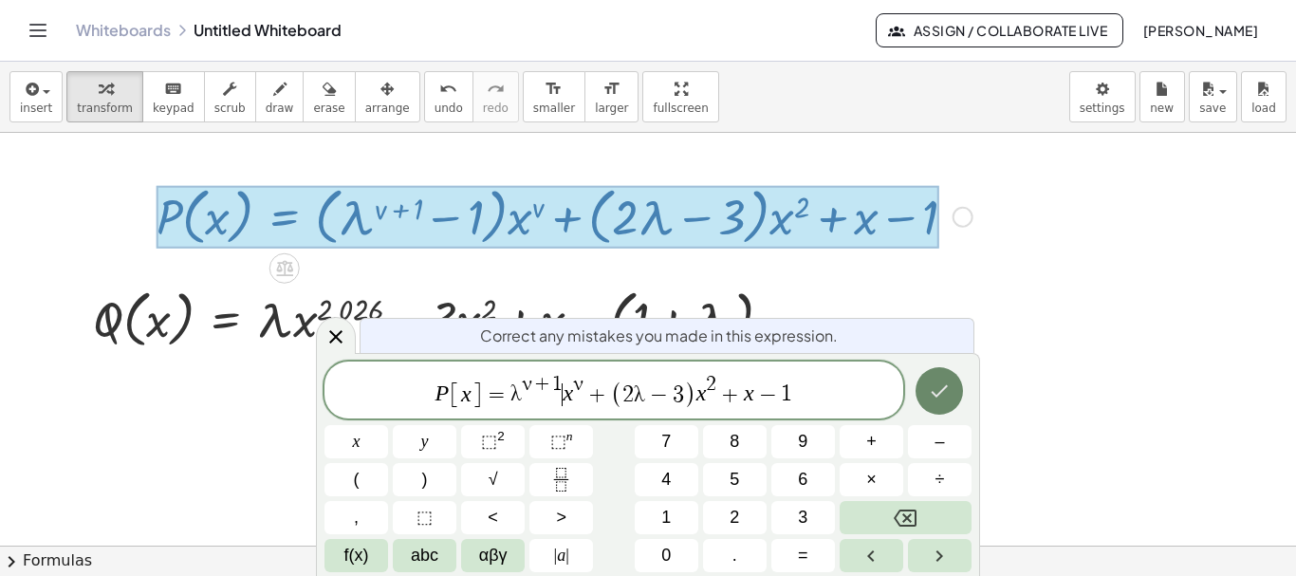
click at [935, 387] on icon "Done" at bounding box center [939, 391] width 23 height 23
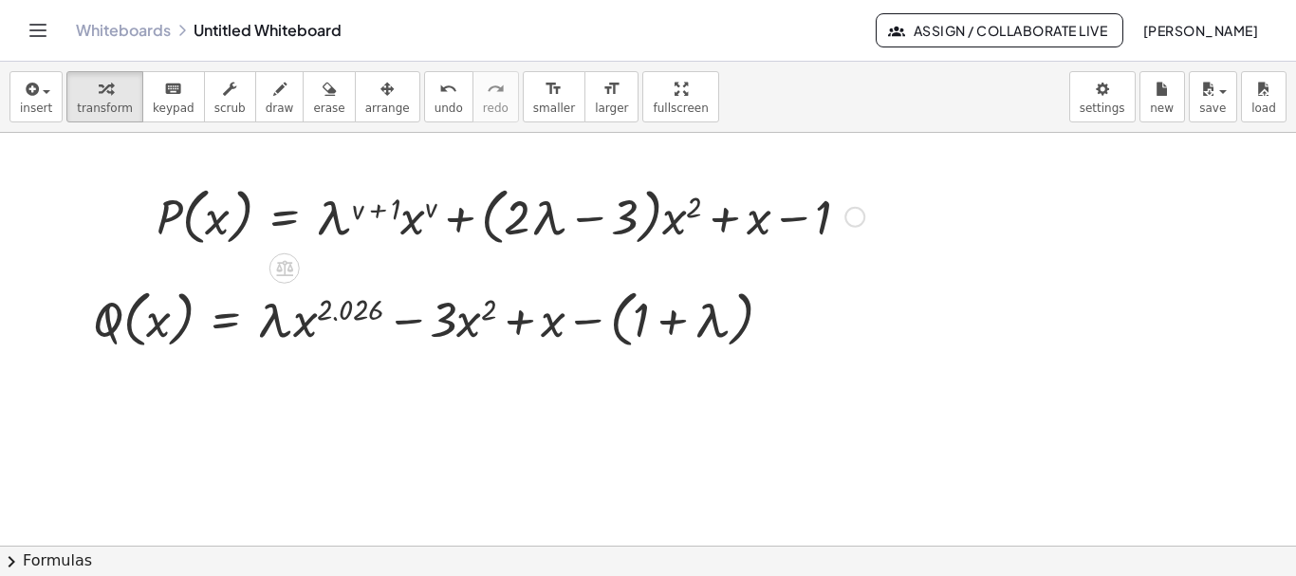
click at [852, 217] on div "Fix a mistake Transform line Copy line as LaTeX Copy derivation as LaTeX Expand…" at bounding box center [854, 217] width 21 height 21
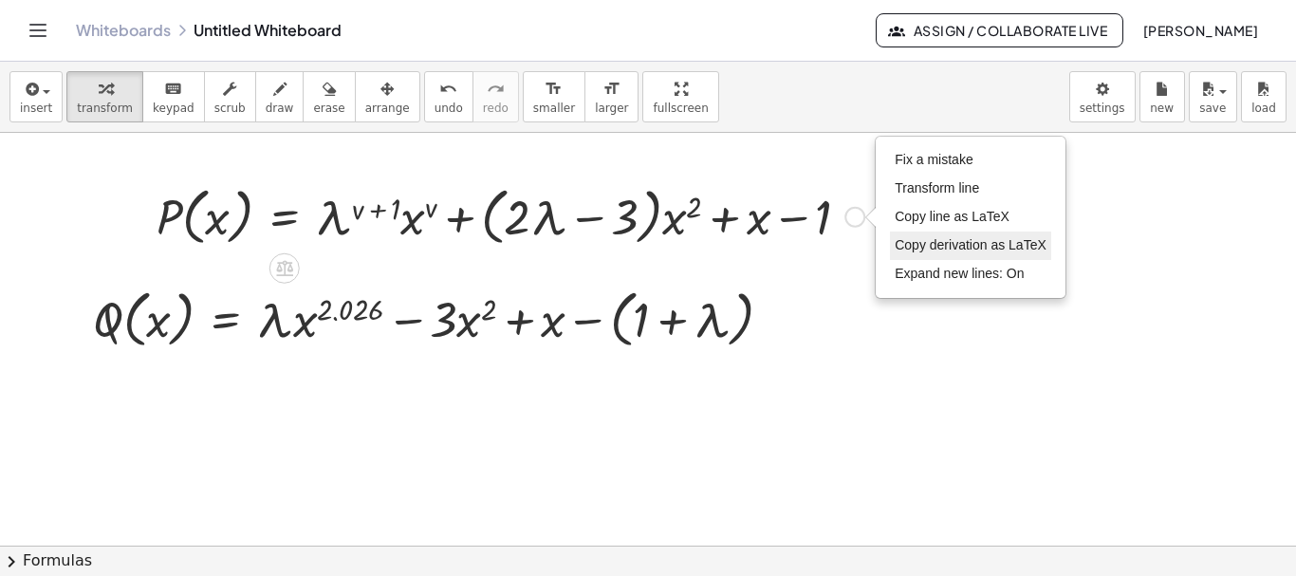
click at [960, 245] on span "Copy derivation as LaTeX" at bounding box center [971, 244] width 152 height 15
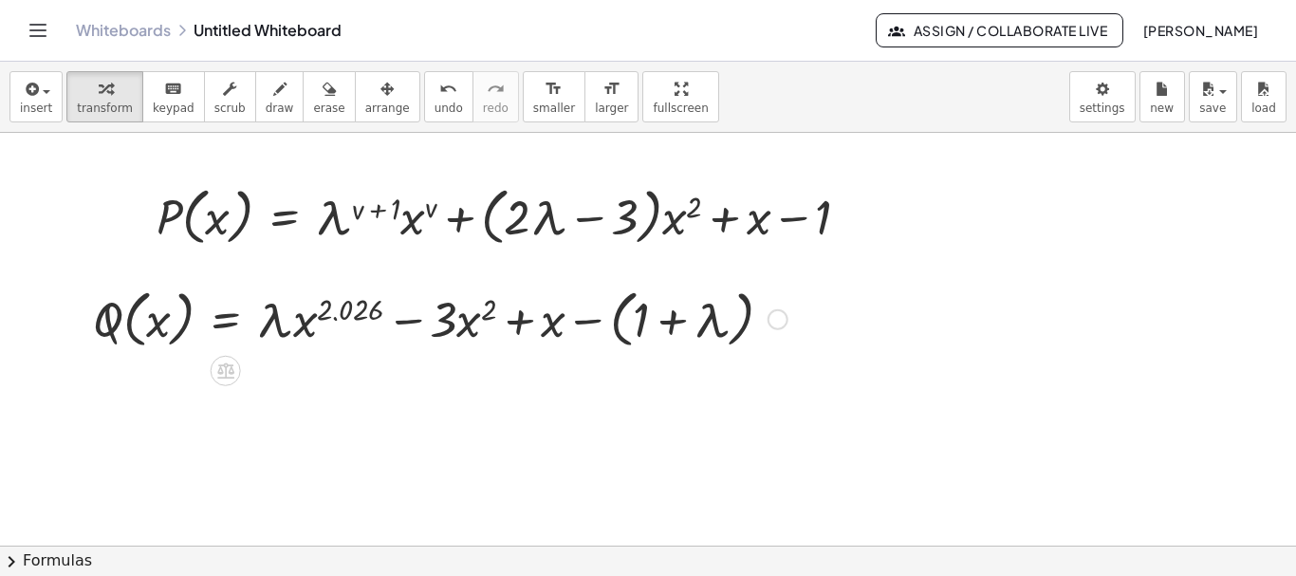
click at [776, 322] on div "Copied done" at bounding box center [778, 319] width 21 height 21
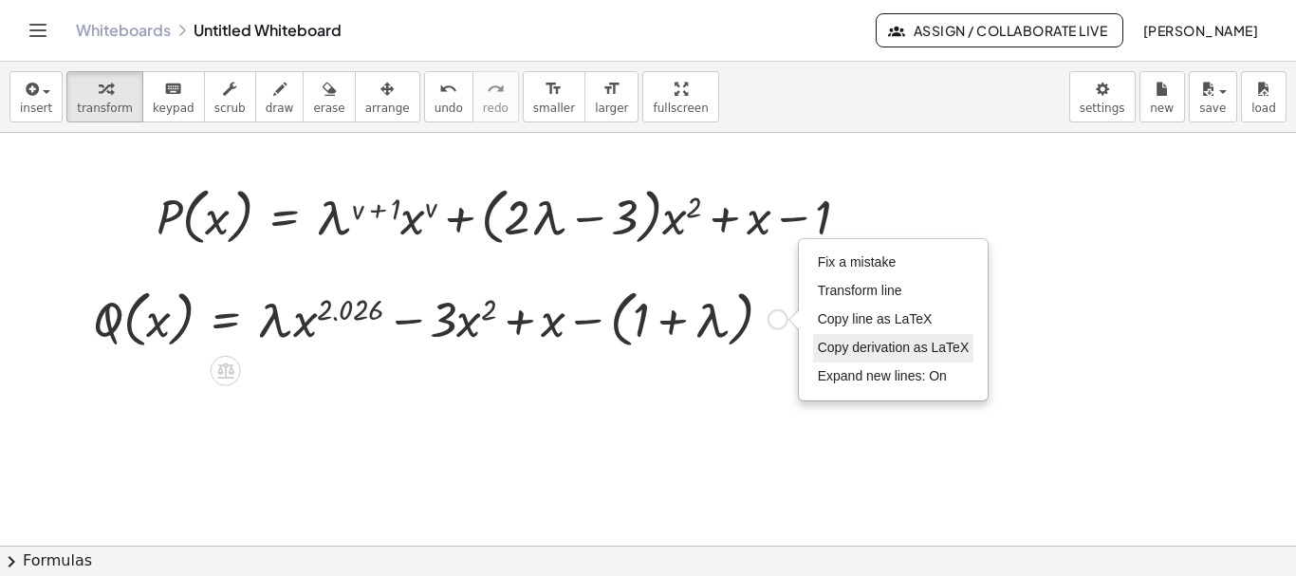
click at [862, 349] on span "Copy derivation as LaTeX" at bounding box center [894, 347] width 152 height 15
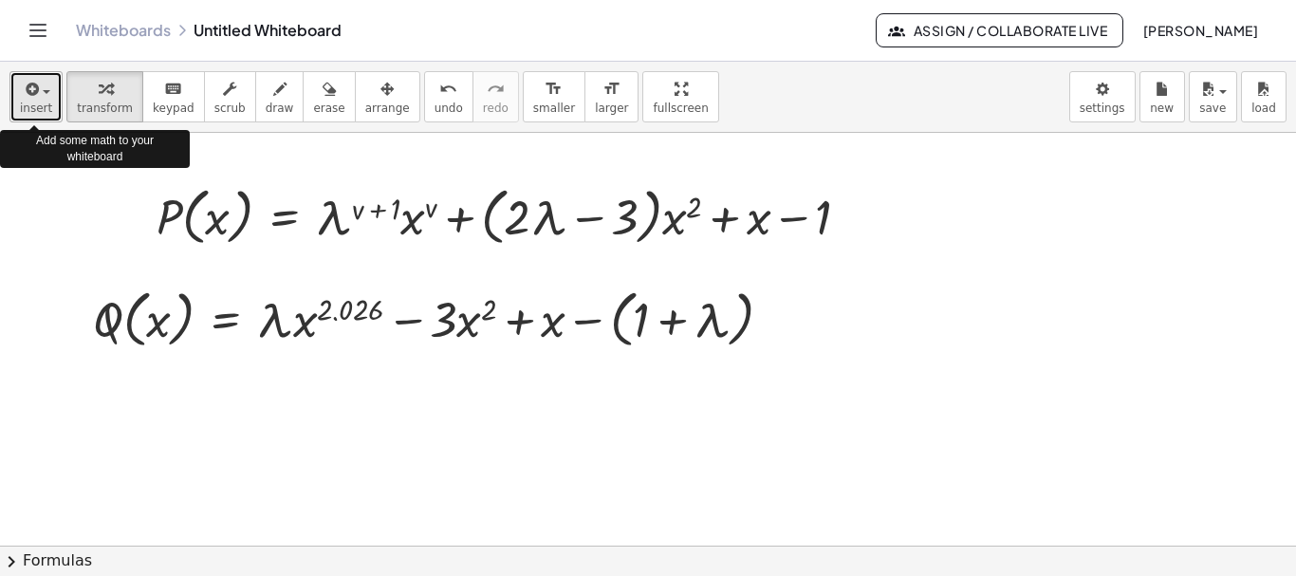
click at [43, 92] on span "button" at bounding box center [47, 92] width 8 height 4
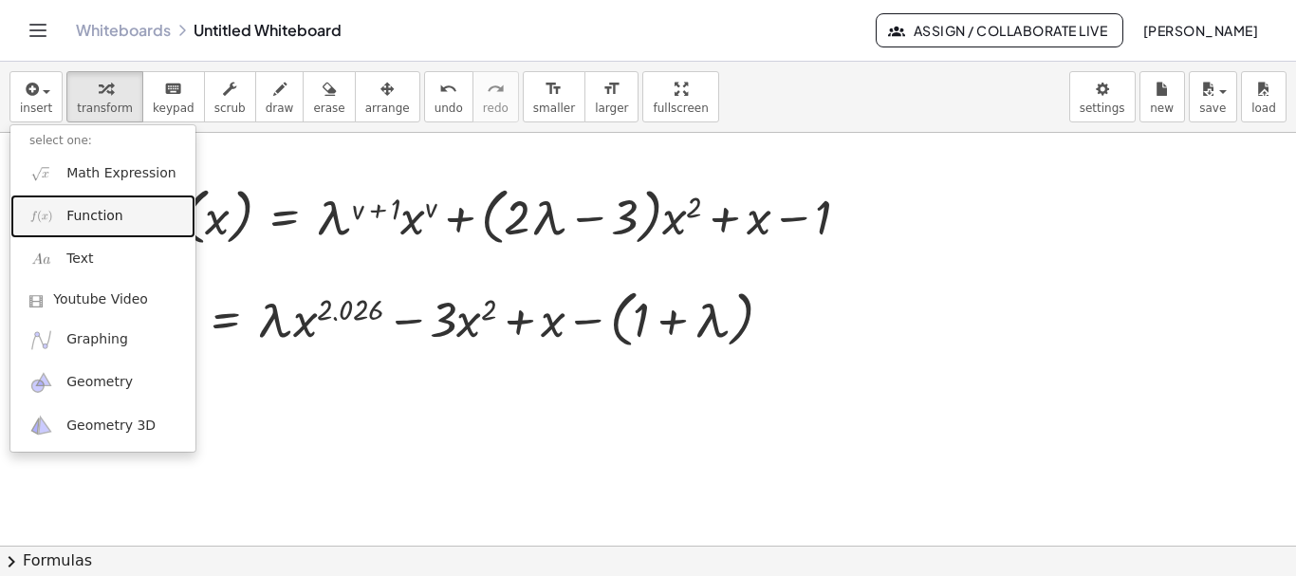
click at [103, 213] on span "Function" at bounding box center [94, 216] width 57 height 19
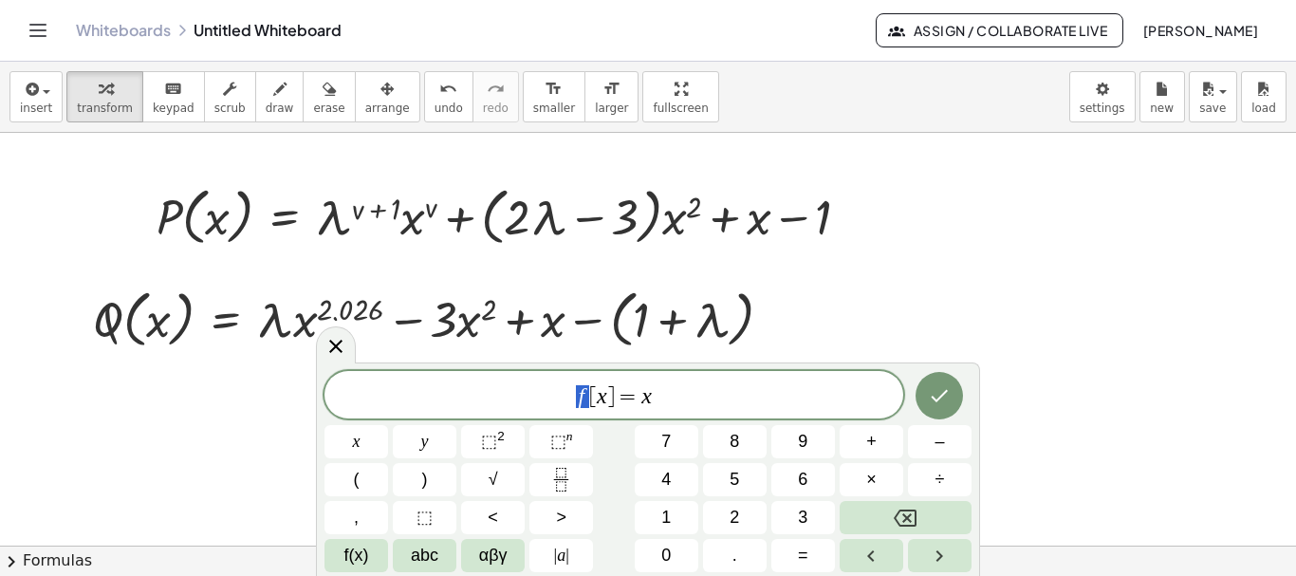
click at [585, 392] on span "f [ x ] = x" at bounding box center [613, 396] width 579 height 27
click at [643, 401] on var "x" at bounding box center [647, 395] width 10 height 25
click at [365, 552] on span "f(x)" at bounding box center [356, 556] width 25 height 26
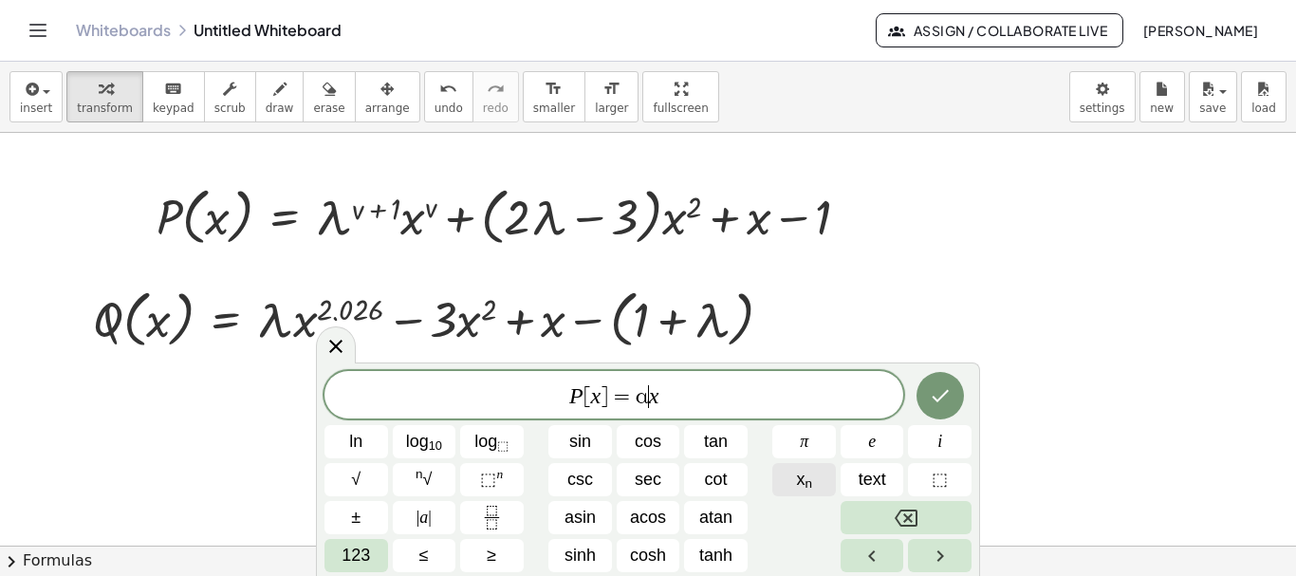
click at [807, 486] on sub "n" at bounding box center [809, 483] width 8 height 14
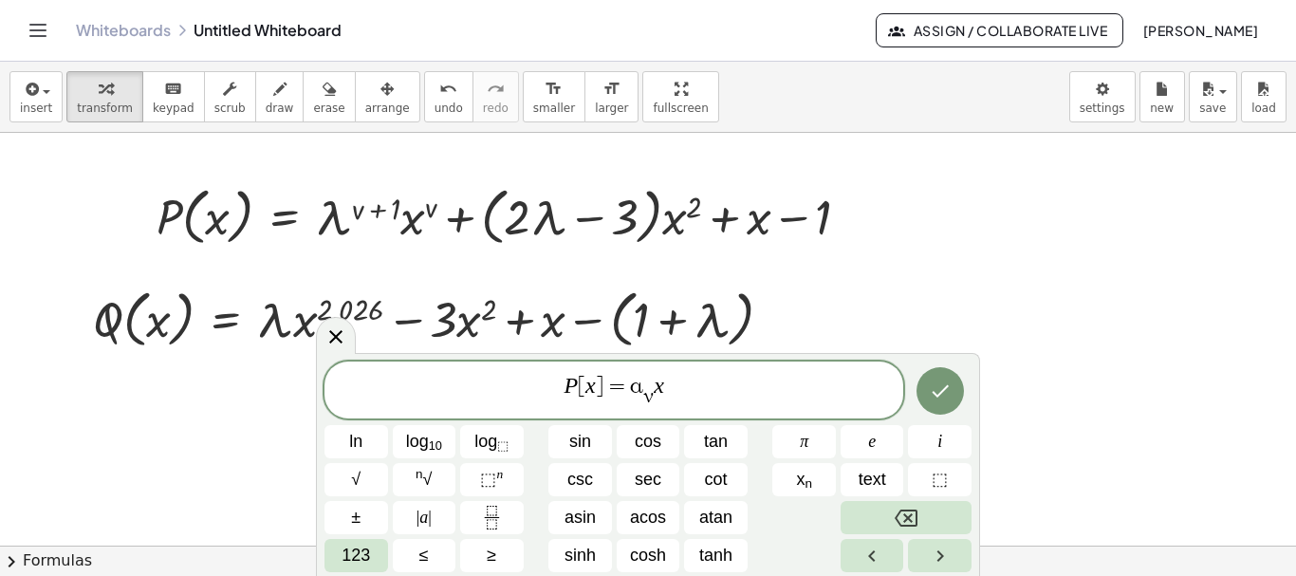
click at [667, 381] on span "P [ x ] = α ν ​ ​ x" at bounding box center [613, 391] width 579 height 37
click at [367, 548] on span "123" at bounding box center [356, 556] width 28 height 26
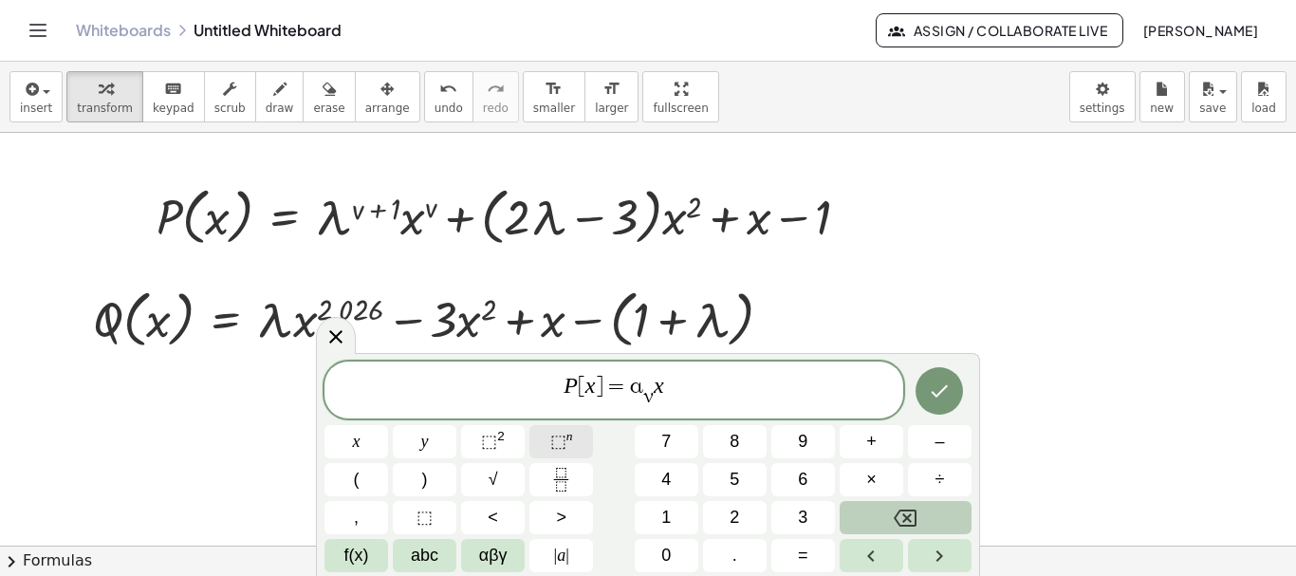
click at [562, 437] on span "⬚" at bounding box center [558, 441] width 16 height 19
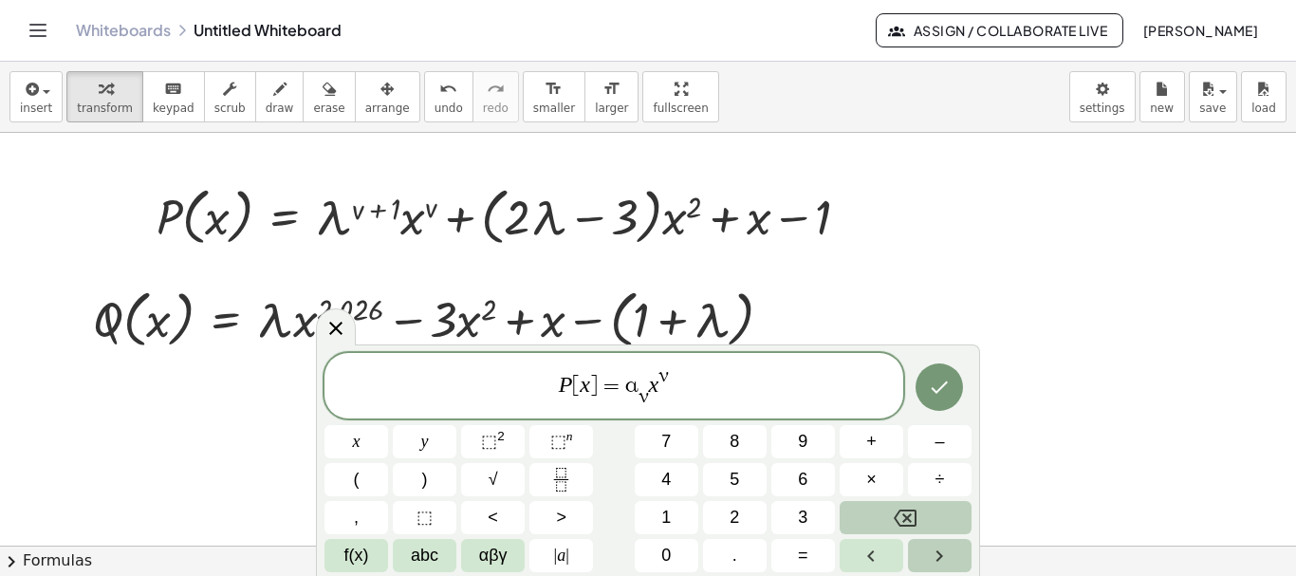
click at [951, 554] on icon "Right arrow" at bounding box center [939, 556] width 23 height 23
click at [870, 446] on span "+" at bounding box center [871, 442] width 10 height 26
click at [351, 556] on span "f(x)" at bounding box center [356, 556] width 25 height 26
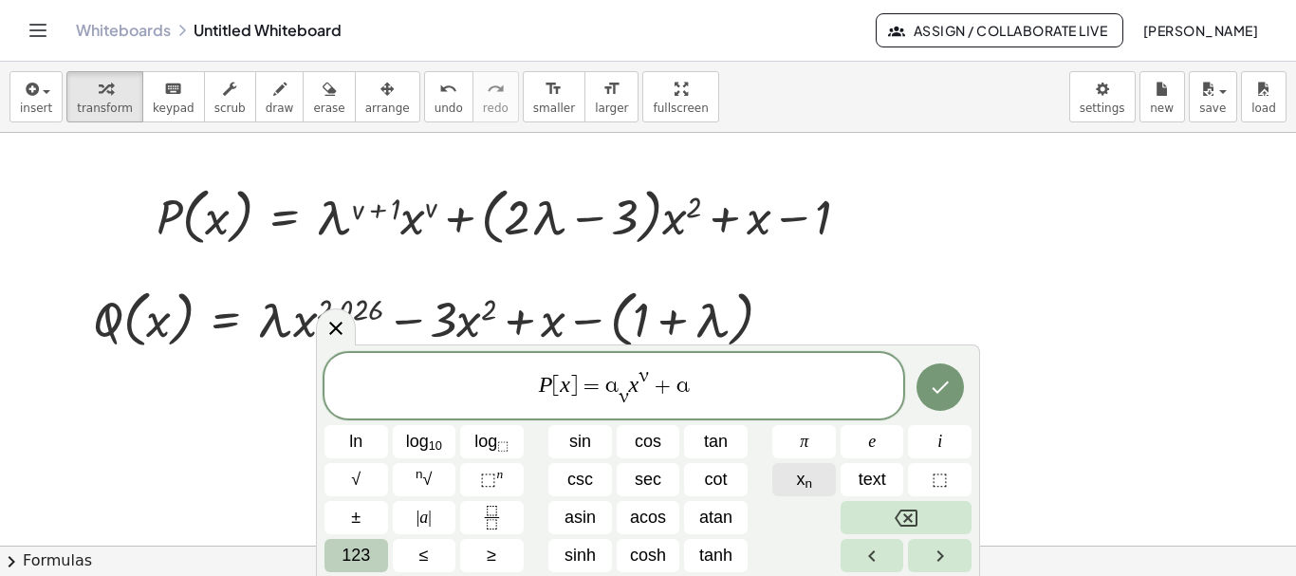
click at [802, 477] on span "x n" at bounding box center [804, 480] width 16 height 26
click at [941, 547] on icon "Right arrow" at bounding box center [940, 556] width 23 height 23
click at [366, 552] on span "123" at bounding box center [356, 556] width 28 height 26
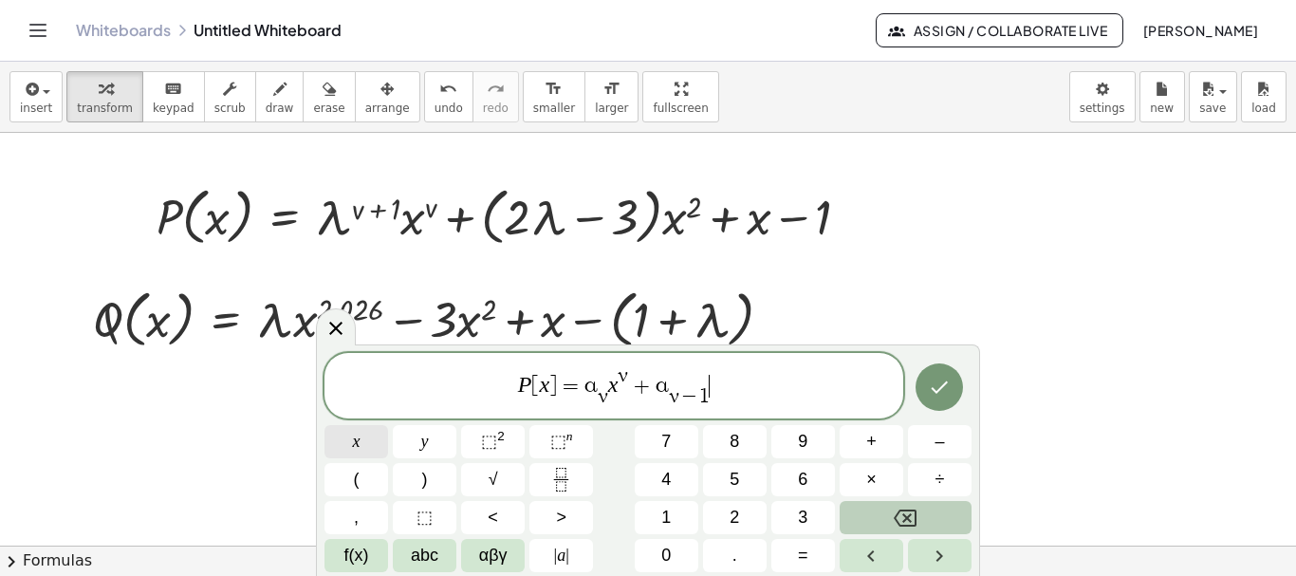
click at [358, 441] on span "x" at bounding box center [357, 442] width 8 height 26
click at [557, 442] on span "⬚" at bounding box center [558, 441] width 16 height 19
click at [941, 444] on span "–" at bounding box center [939, 442] width 9 height 26
click at [667, 513] on span "1" at bounding box center [665, 518] width 9 height 26
click at [941, 568] on button "Right arrow" at bounding box center [940, 555] width 64 height 33
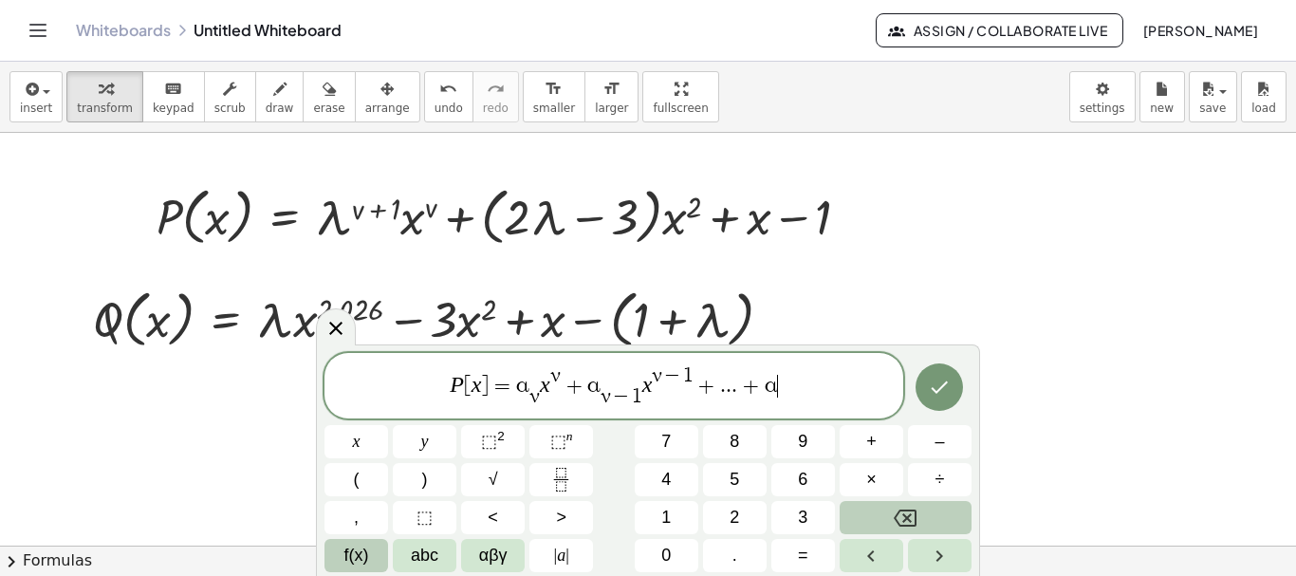
click at [366, 560] on span "f(x)" at bounding box center [356, 556] width 25 height 26
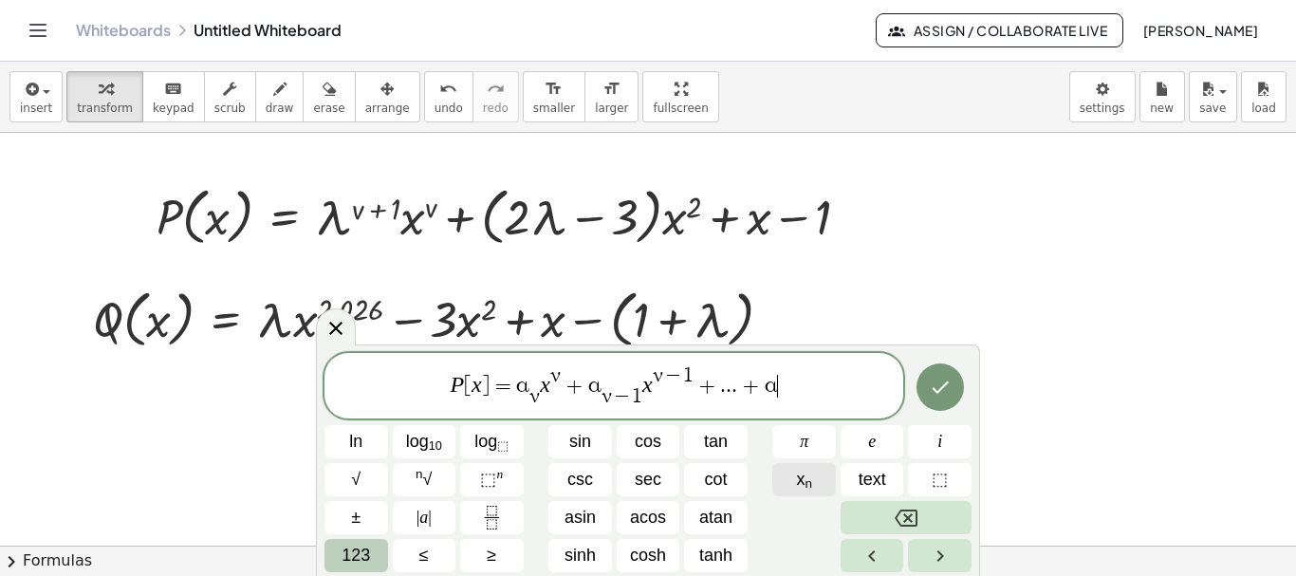
click at [805, 483] on sub "n" at bounding box center [809, 483] width 8 height 14
click at [376, 549] on button "123" at bounding box center [356, 555] width 64 height 33
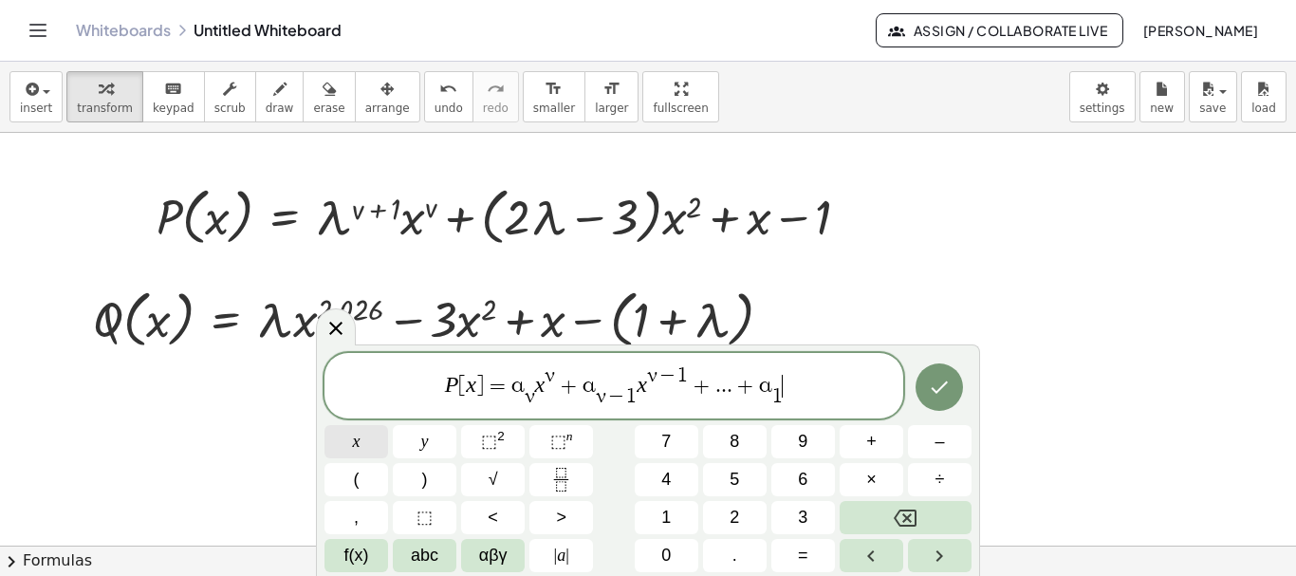
click at [366, 440] on button "x" at bounding box center [356, 441] width 64 height 33
click at [876, 445] on span "+" at bounding box center [871, 442] width 10 height 26
click at [358, 551] on span "f(x)" at bounding box center [356, 556] width 25 height 26
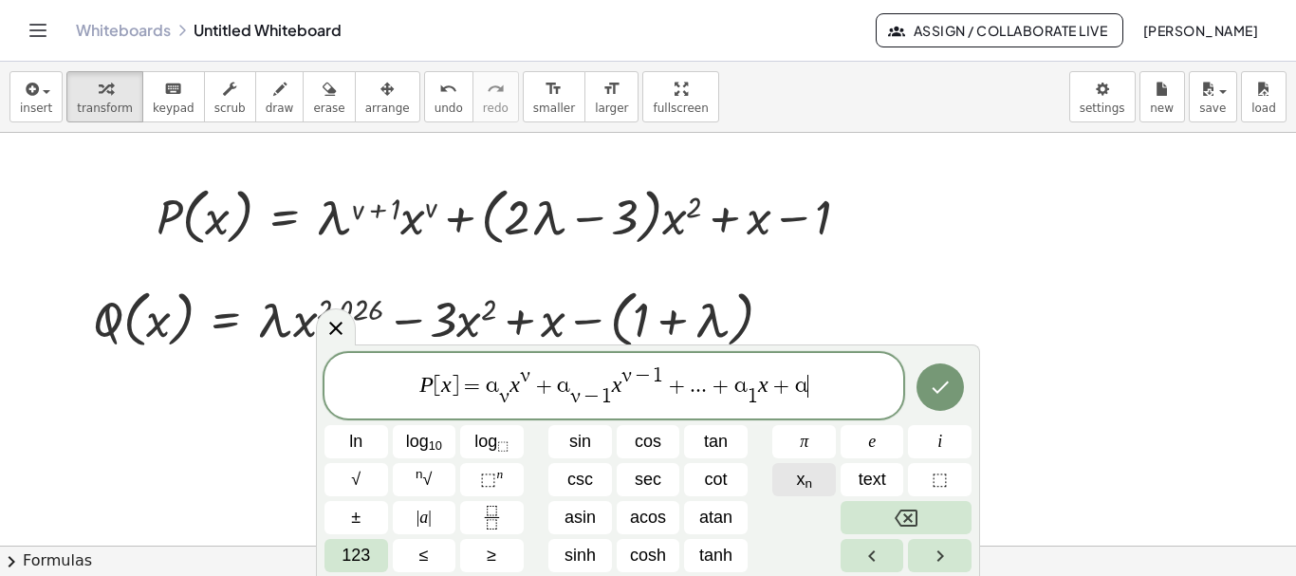
click at [798, 477] on span "x n" at bounding box center [804, 480] width 16 height 26
click at [949, 556] on icon "Right arrow" at bounding box center [940, 556] width 23 height 23
click at [943, 393] on icon "Done" at bounding box center [940, 387] width 23 height 23
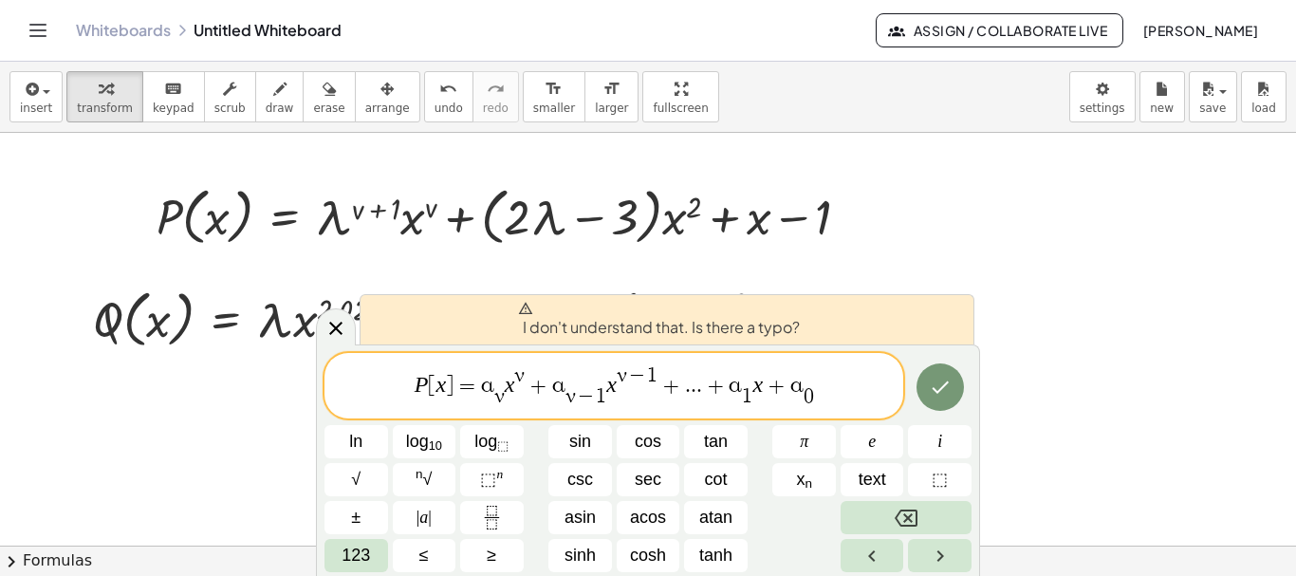
click at [699, 390] on span "." at bounding box center [699, 386] width 6 height 23
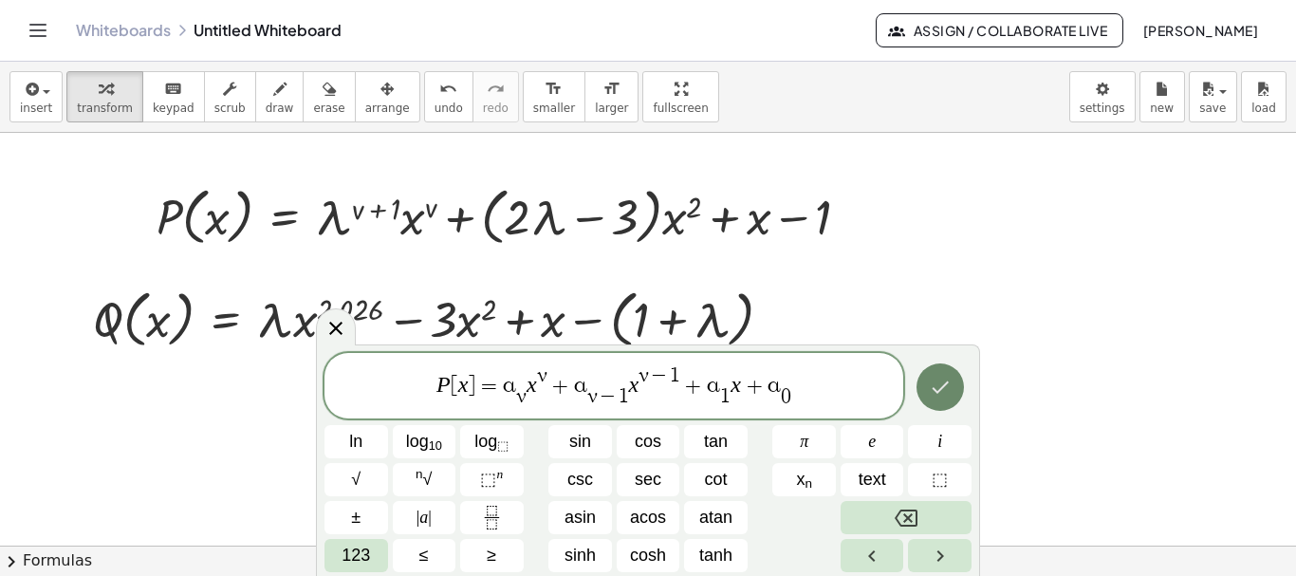
click at [935, 388] on icon "Done" at bounding box center [940, 387] width 23 height 23
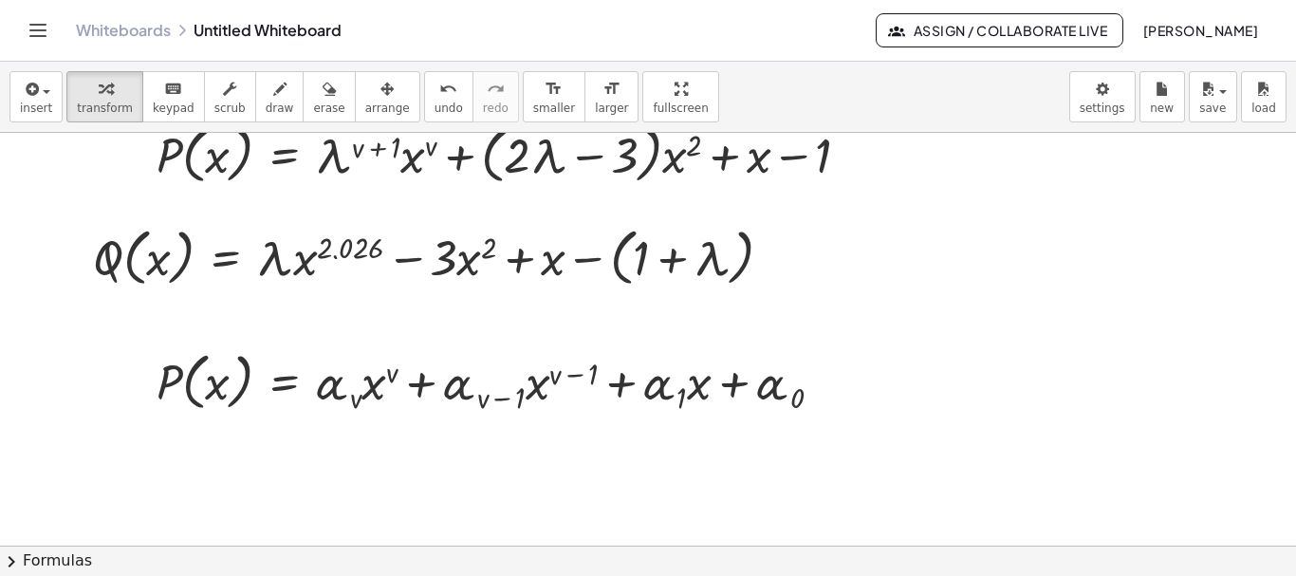
scroll to position [95, 0]
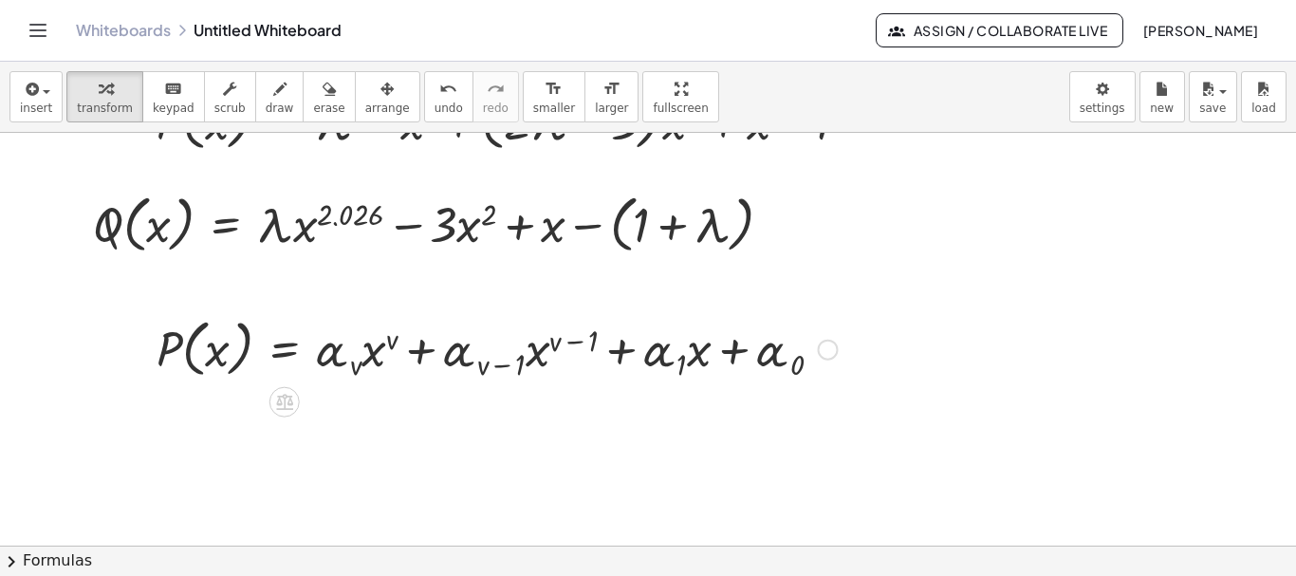
click at [826, 351] on div at bounding box center [828, 350] width 21 height 21
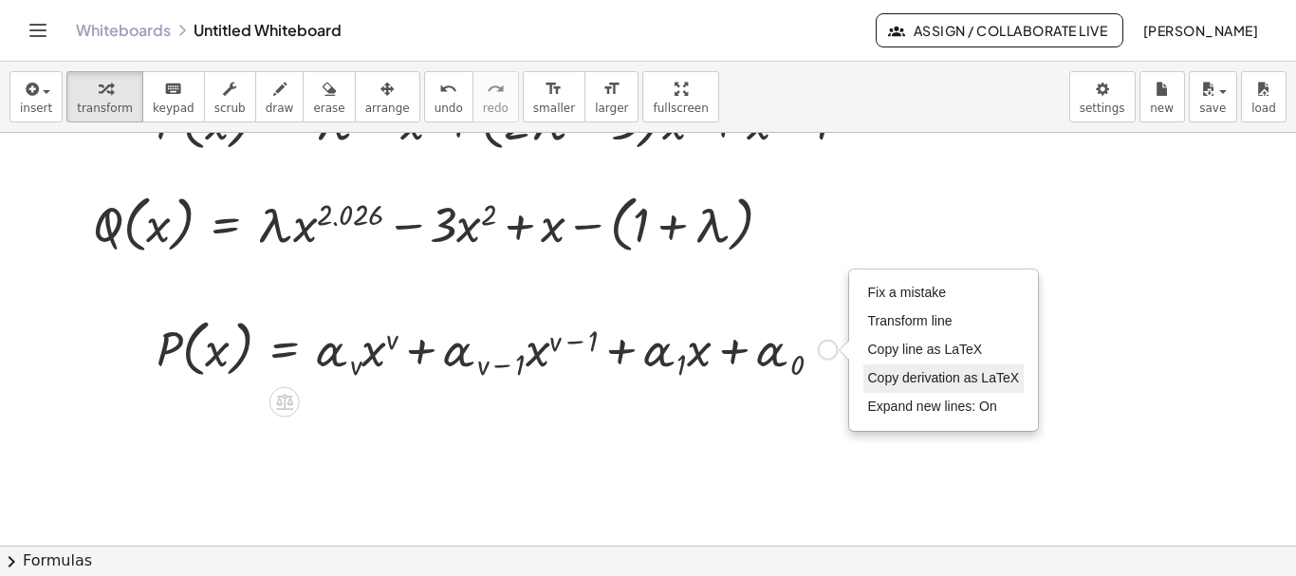
click at [941, 373] on span "Copy derivation as LaTeX" at bounding box center [944, 377] width 152 height 15
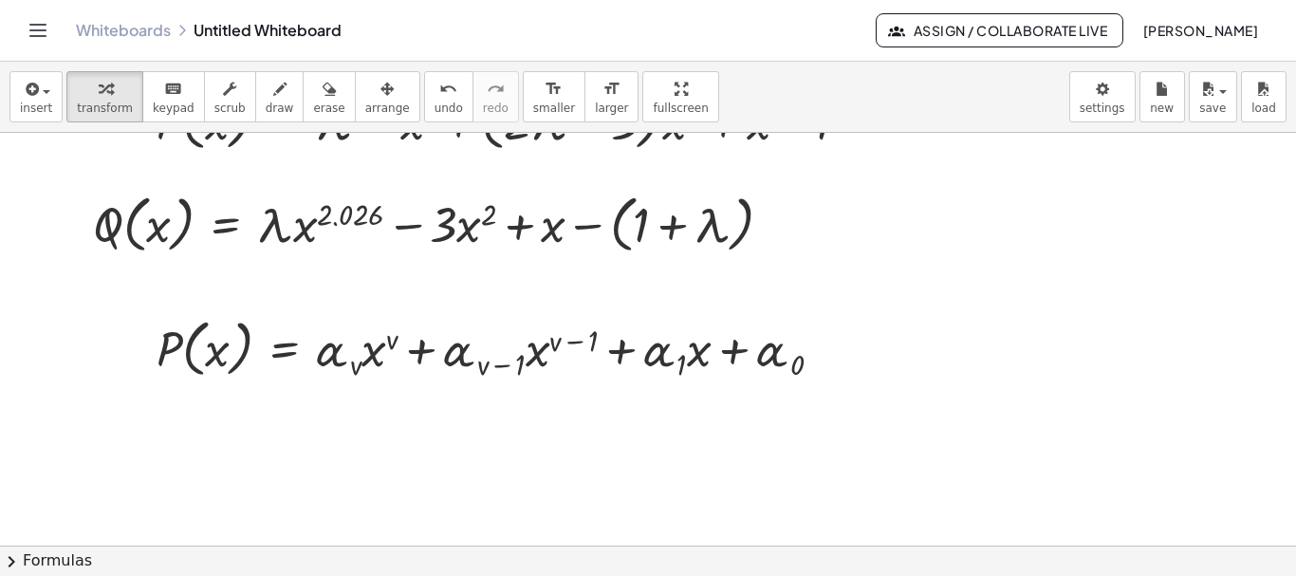
scroll to position [0, 0]
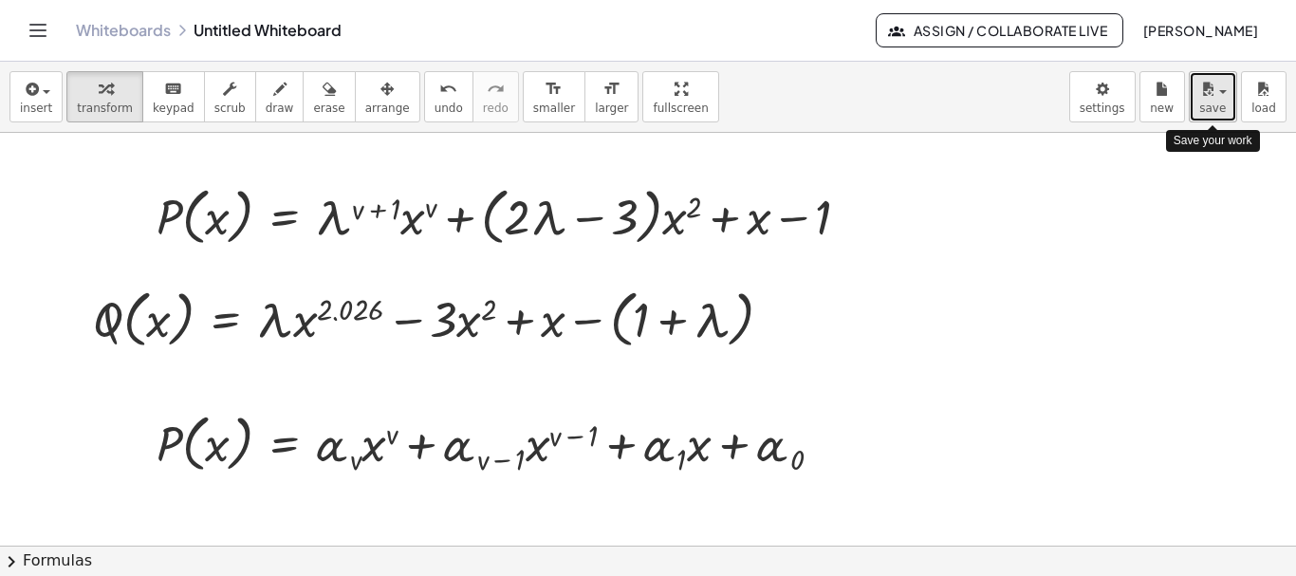
click at [1228, 92] on button "save" at bounding box center [1213, 96] width 48 height 51
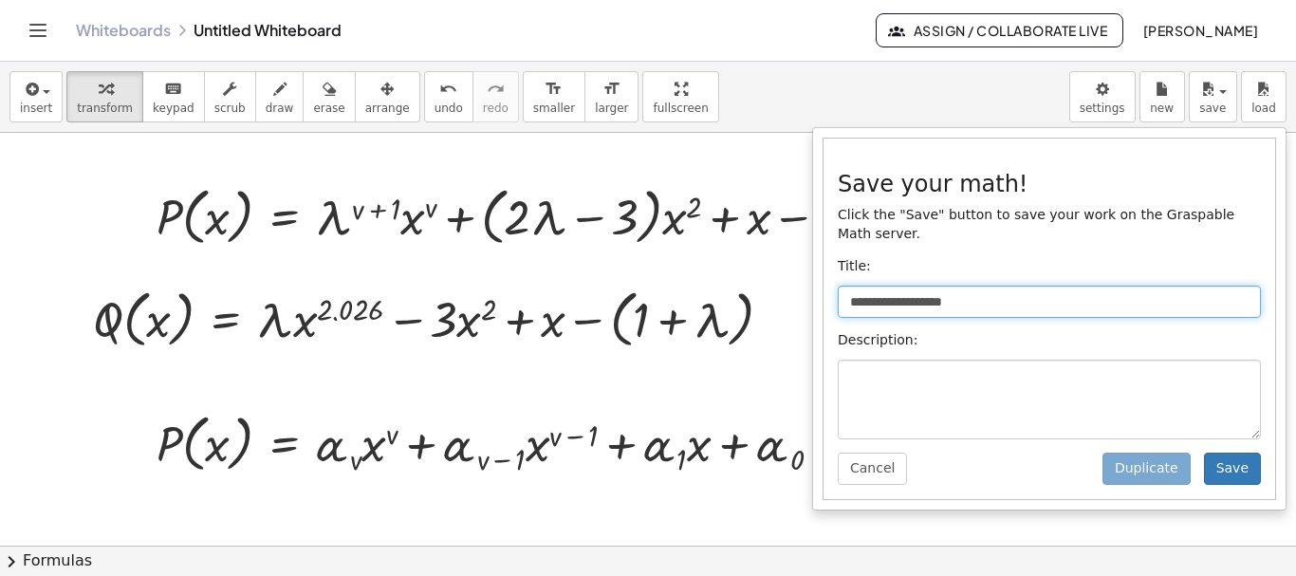
drag, startPoint x: 851, startPoint y: 285, endPoint x: 1017, endPoint y: 291, distance: 166.2
click at [998, 287] on input "**********" at bounding box center [1049, 302] width 423 height 32
type input "**********"
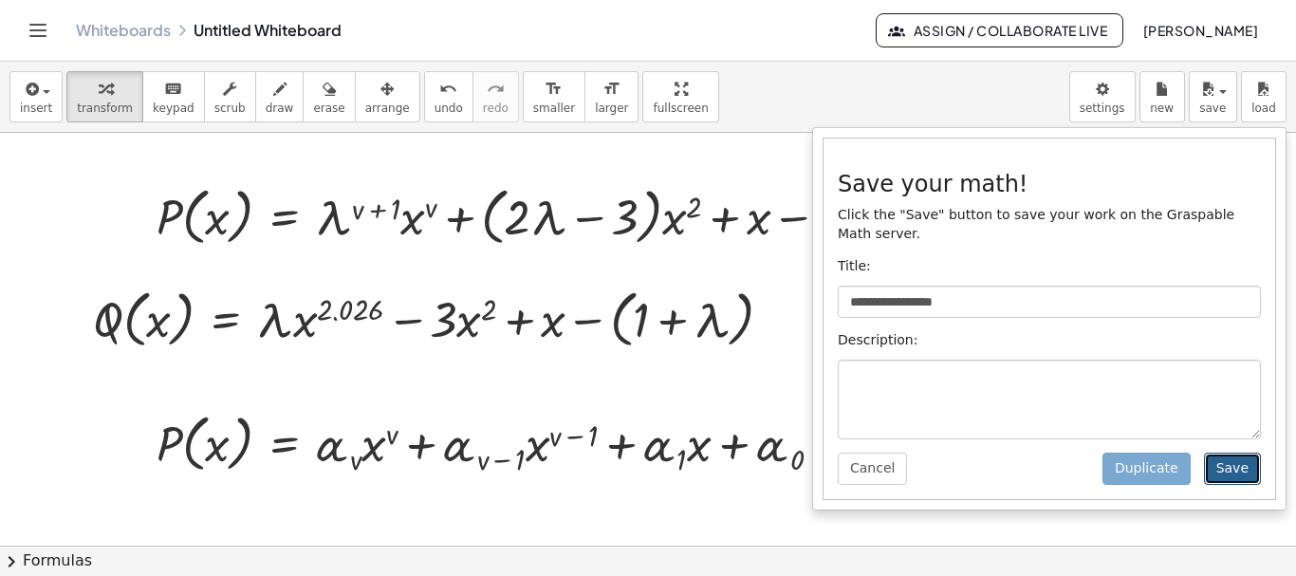
click at [1249, 455] on button "Save" at bounding box center [1232, 469] width 57 height 32
